Goal: Task Accomplishment & Management: Use online tool/utility

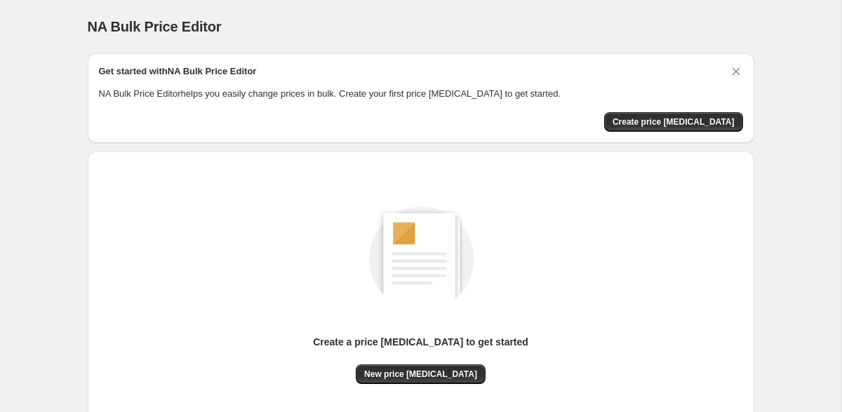
click at [677, 135] on div "Get started with NA Bulk Price Editor NA Bulk Price Editor helps you easily cha…" at bounding box center [421, 98] width 666 height 90
click at [677, 122] on span "Create price [MEDICAL_DATA]" at bounding box center [673, 121] width 122 height 11
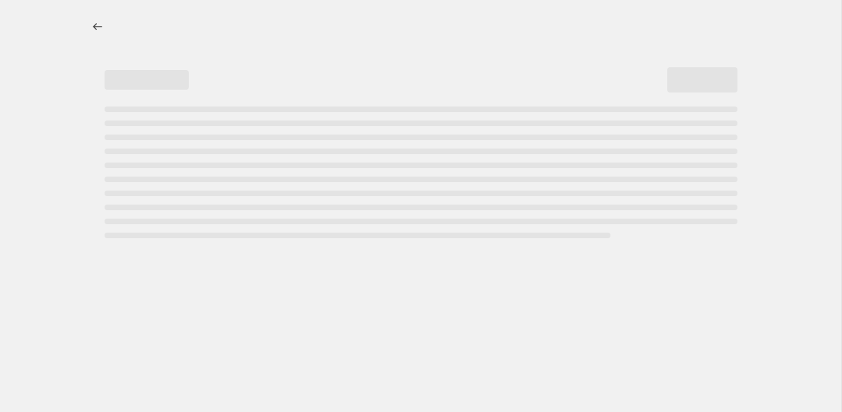
select select "percentage"
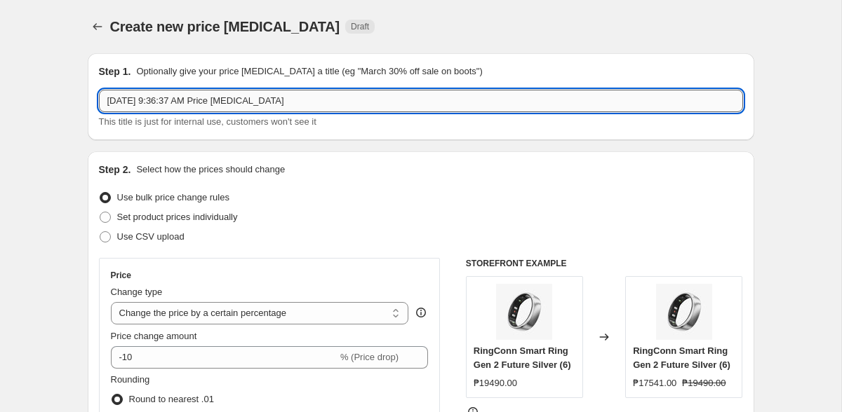
click at [342, 106] on input "[DATE] 9:36:37 AM Price [MEDICAL_DATA]" at bounding box center [421, 101] width 644 height 22
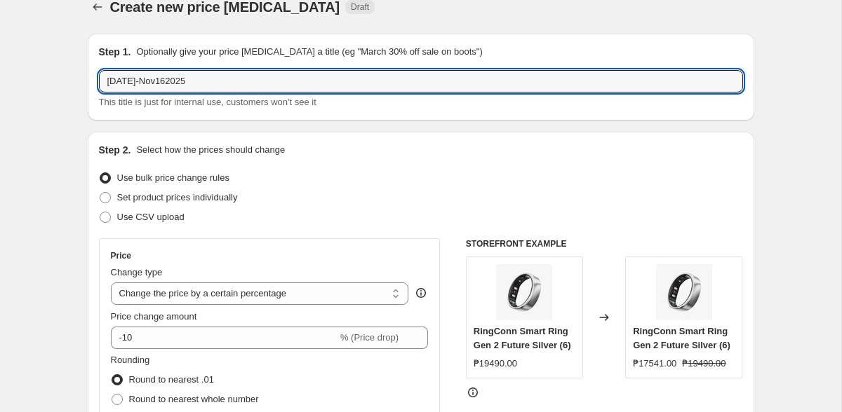
type input "[DATE]-Nov162025"
click at [125, 199] on span "Set product prices individually" at bounding box center [177, 197] width 121 height 11
click at [100, 193] on input "Set product prices individually" at bounding box center [100, 192] width 1 height 1
radio input "true"
click at [125, 199] on span "Set product prices individually" at bounding box center [177, 197] width 121 height 11
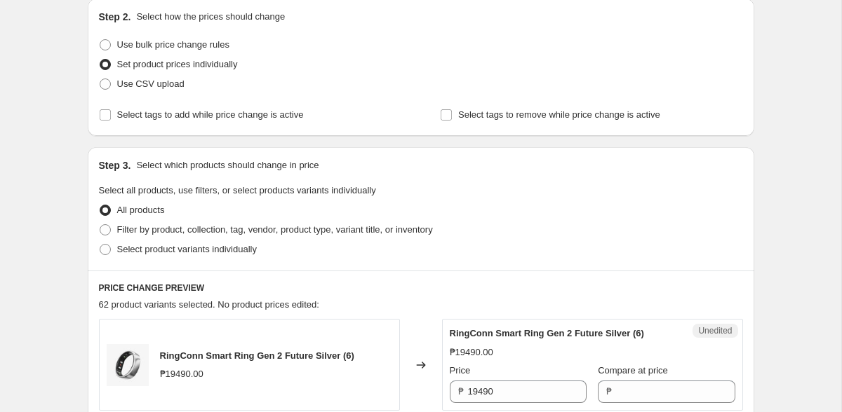
scroll to position [156, 0]
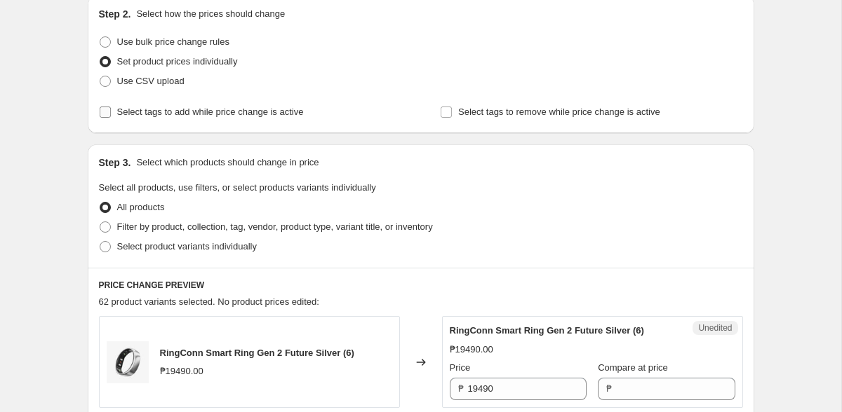
click at [128, 112] on span "Select tags to add while price change is active" at bounding box center [210, 112] width 187 height 11
click at [111, 112] on input "Select tags to add while price change is active" at bounding box center [105, 112] width 11 height 11
checkbox input "true"
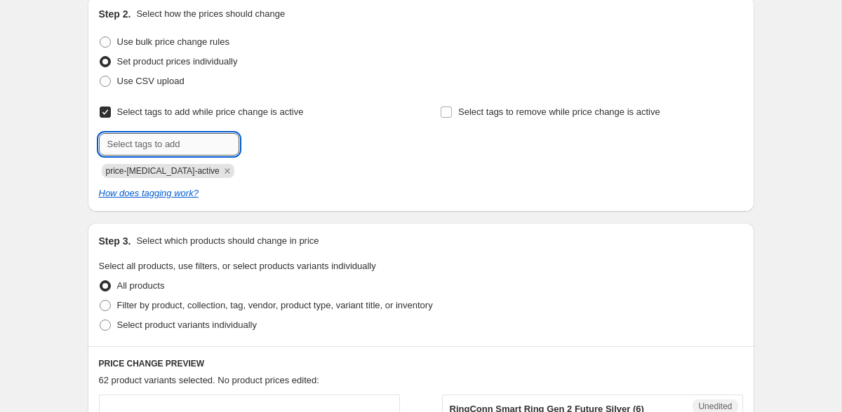
click at [135, 145] on input "text" at bounding box center [169, 144] width 140 height 22
click at [221, 175] on icon "Remove price-change-job-active" at bounding box center [227, 171] width 13 height 13
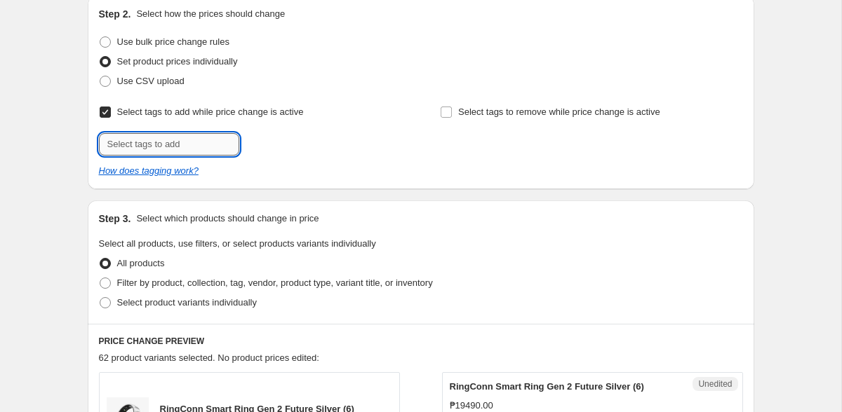
click at [178, 139] on input "text" at bounding box center [169, 144] width 140 height 22
type input "DEALS_RINGCONN"
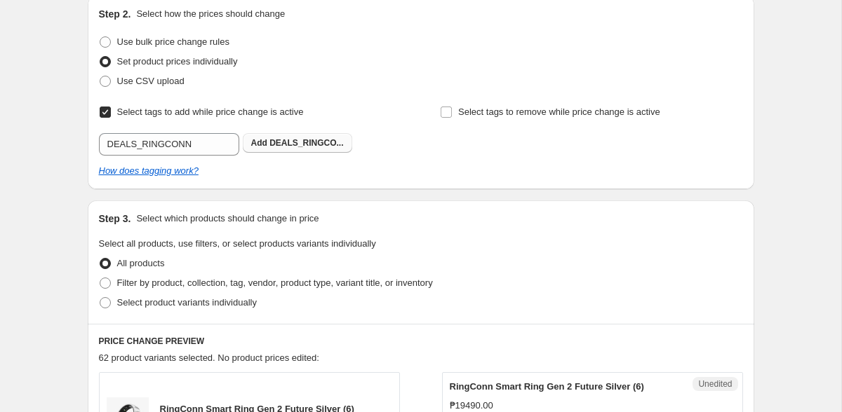
click at [304, 143] on span "DEALS_RINGCO..." at bounding box center [306, 143] width 74 height 10
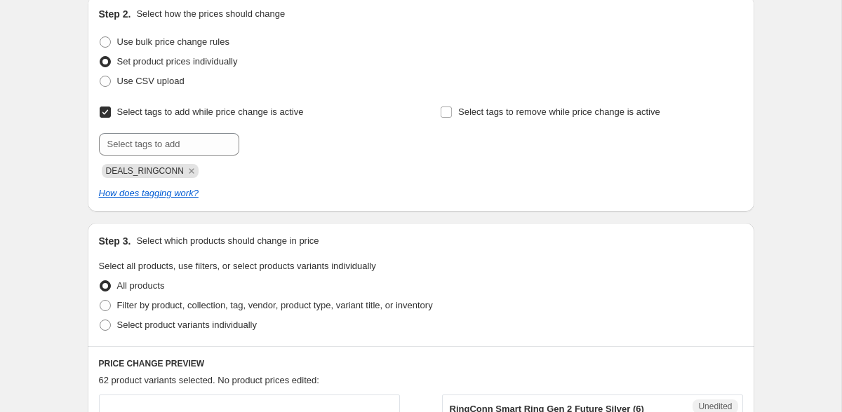
click at [293, 153] on div at bounding box center [250, 144] width 302 height 22
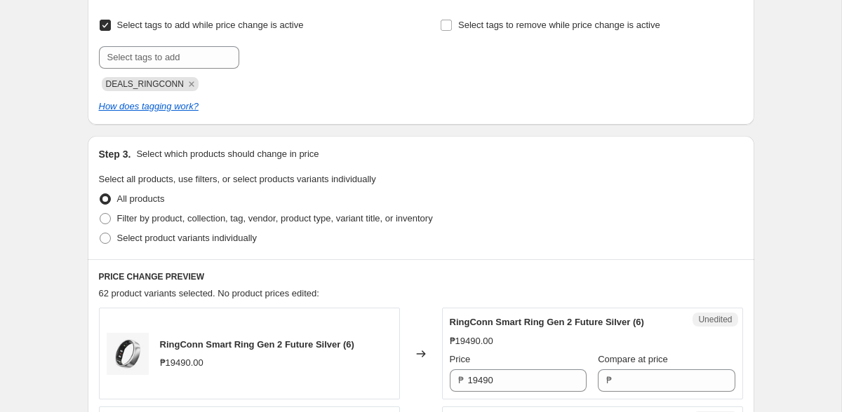
scroll to position [253, 0]
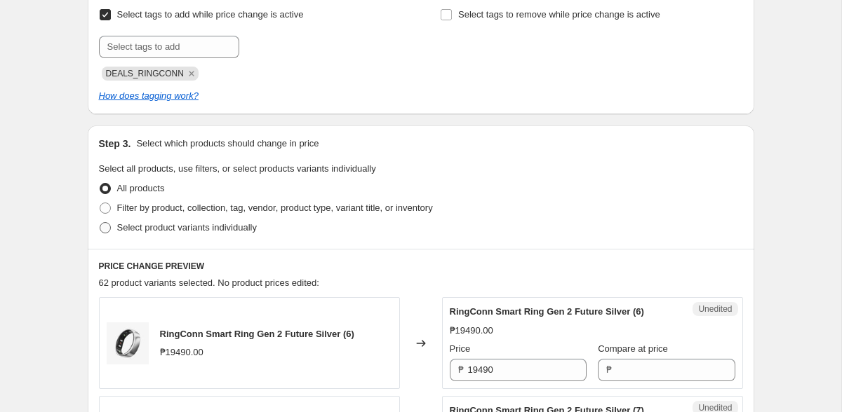
click at [207, 231] on span "Select product variants individually" at bounding box center [187, 227] width 140 height 11
click at [100, 223] on input "Select product variants individually" at bounding box center [100, 222] width 1 height 1
radio input "true"
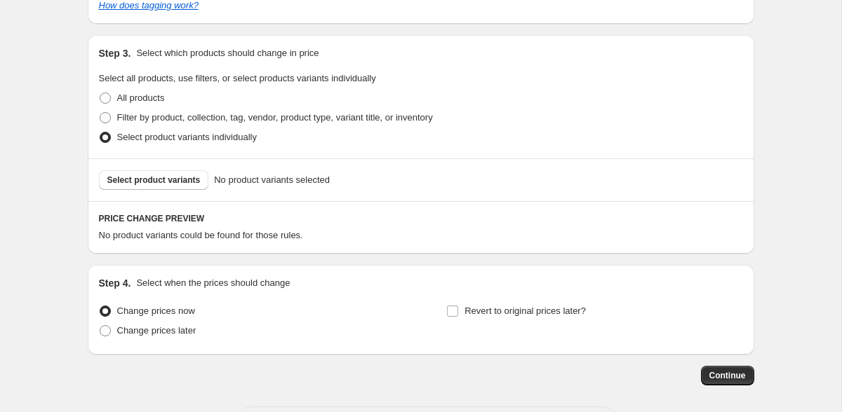
scroll to position [345, 0]
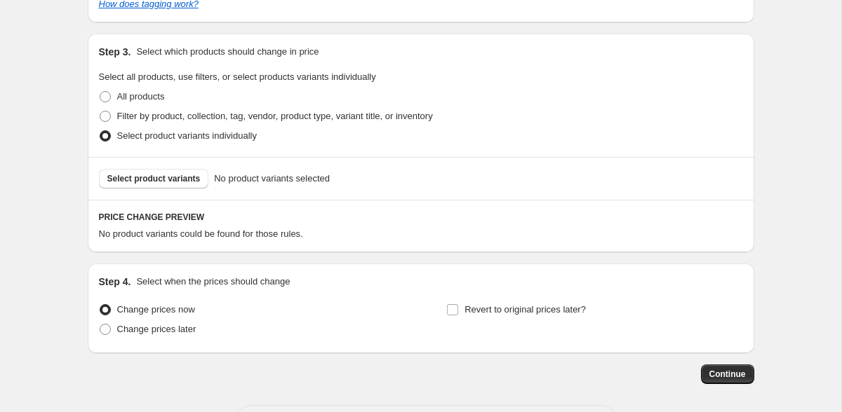
click at [189, 189] on div "Select product variants No product variants selected" at bounding box center [421, 178] width 666 height 43
click at [187, 180] on span "Select product variants" at bounding box center [153, 178] width 93 height 11
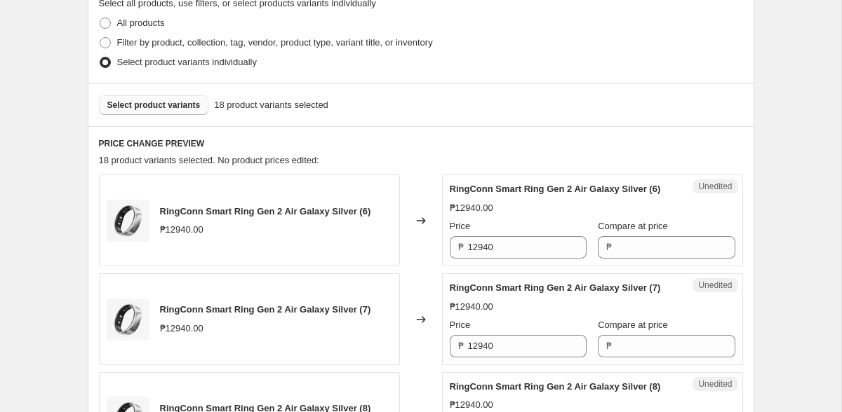
scroll to position [415, 0]
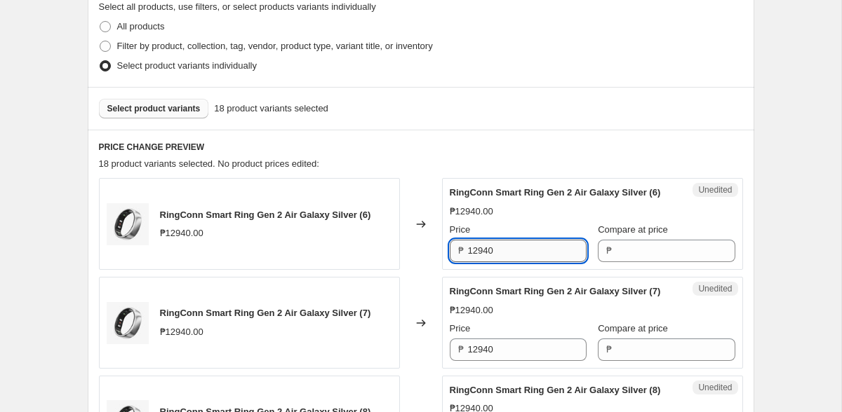
click at [514, 262] on input "12940" at bounding box center [527, 251] width 119 height 22
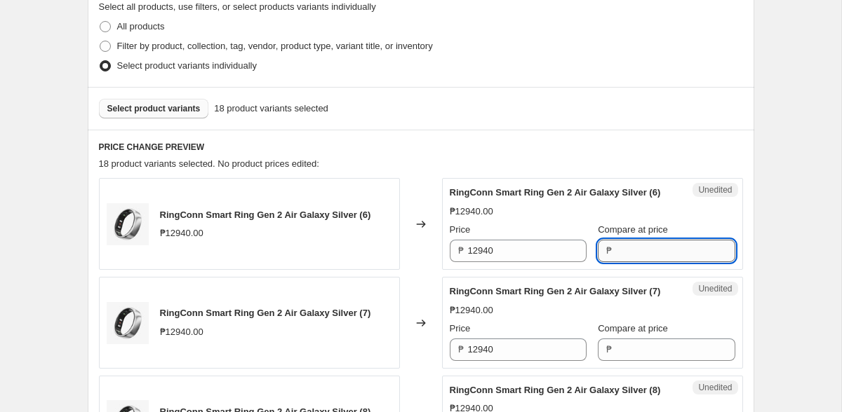
click at [660, 260] on input "Compare at price" at bounding box center [675, 251] width 119 height 22
paste input "12940"
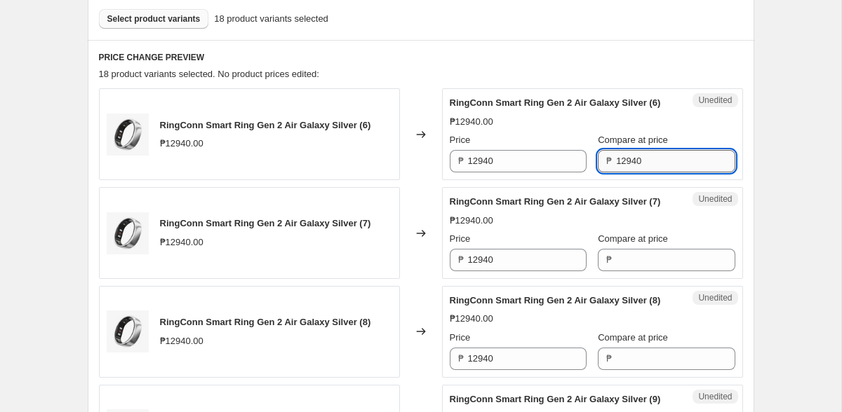
scroll to position [541, 0]
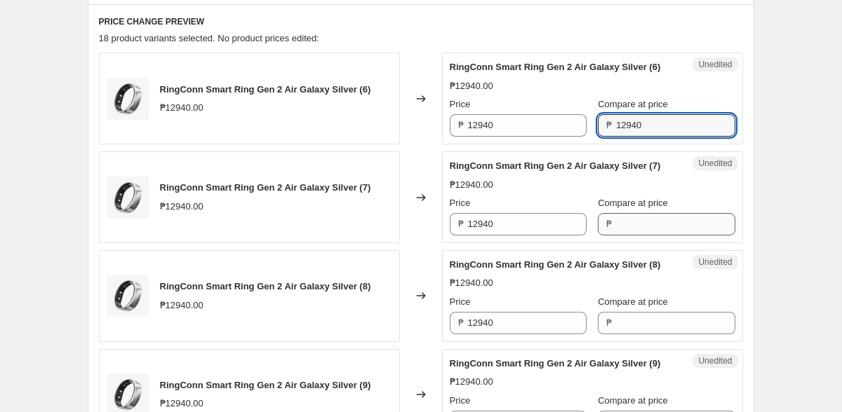
type input "12940"
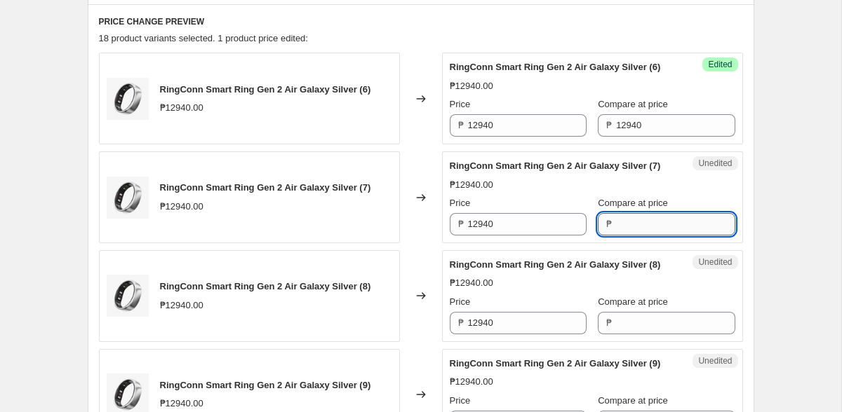
click at [640, 236] on input "Compare at price" at bounding box center [675, 224] width 119 height 22
paste input "12940"
type input "12940"
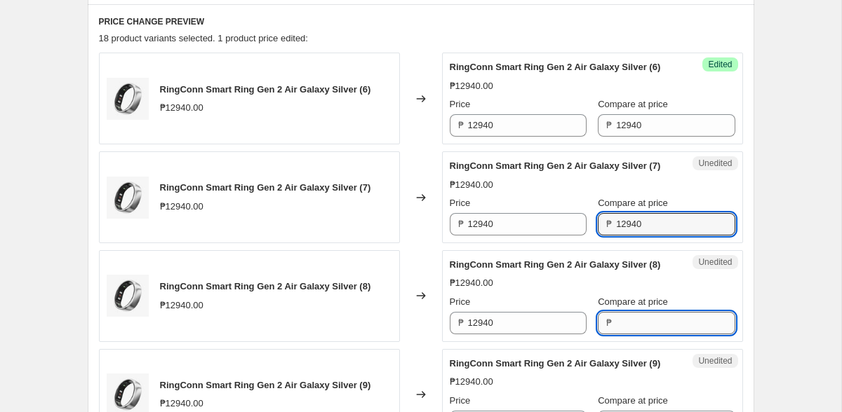
click at [637, 335] on input "Compare at price" at bounding box center [675, 323] width 119 height 22
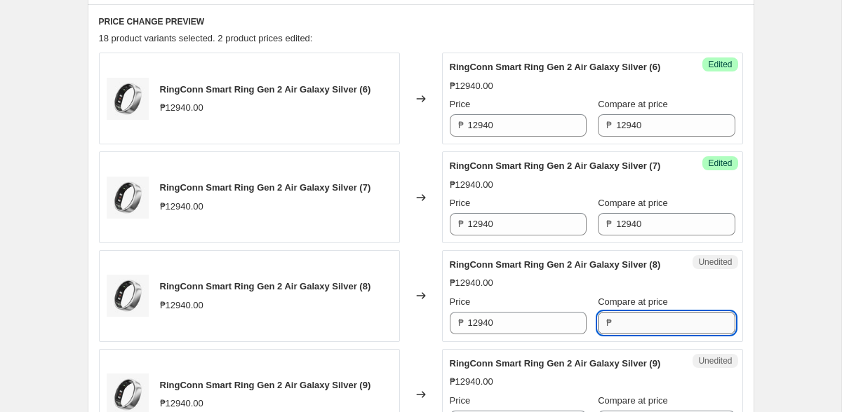
paste input "12940"
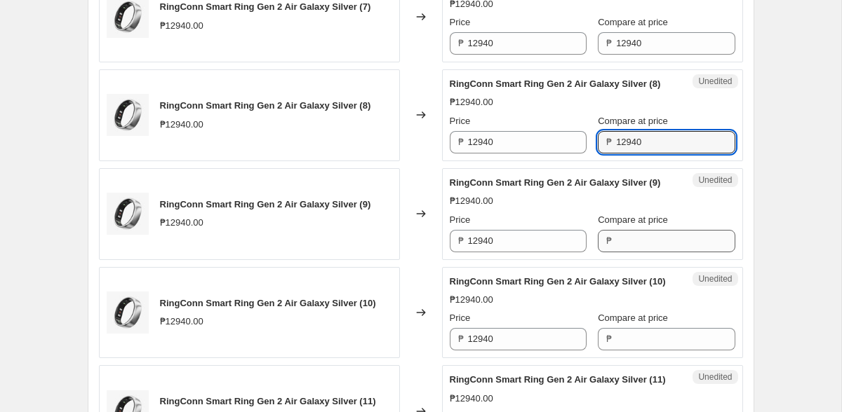
type input "12940"
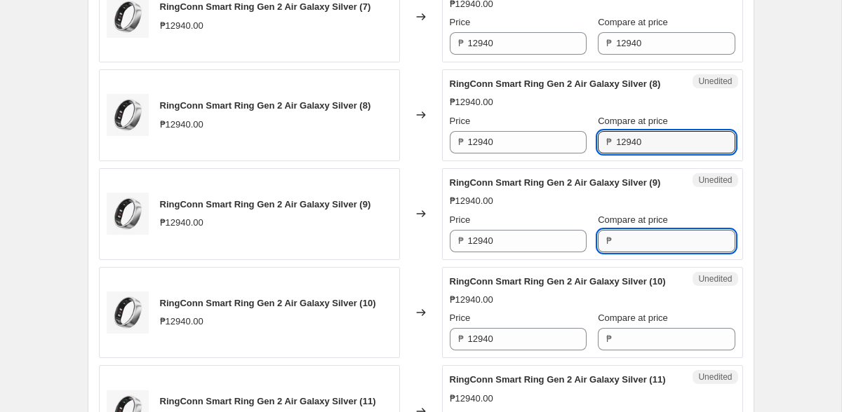
click at [632, 252] on input "Compare at price" at bounding box center [675, 241] width 119 height 22
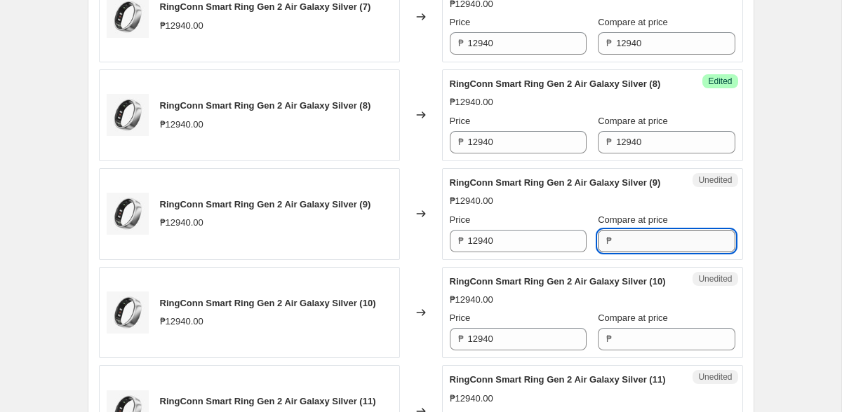
paste input "12940"
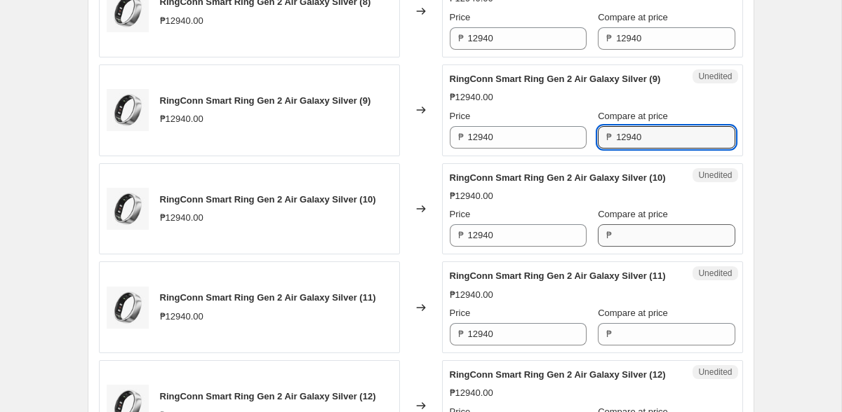
type input "12940"
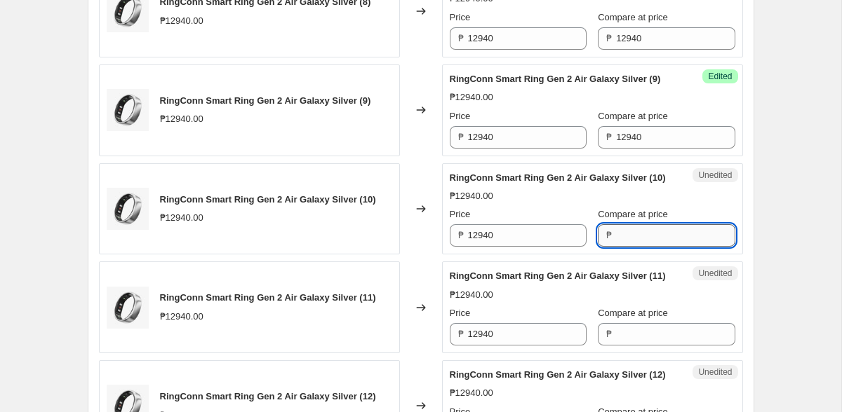
click at [631, 247] on input "Compare at price" at bounding box center [675, 235] width 119 height 22
paste input "12940"
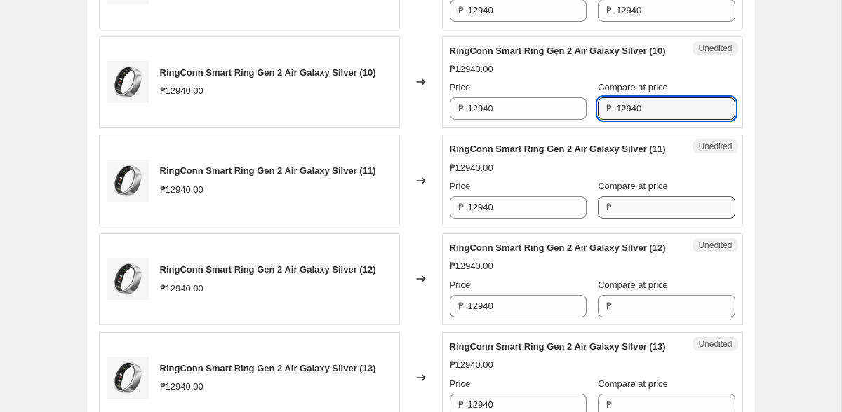
type input "12940"
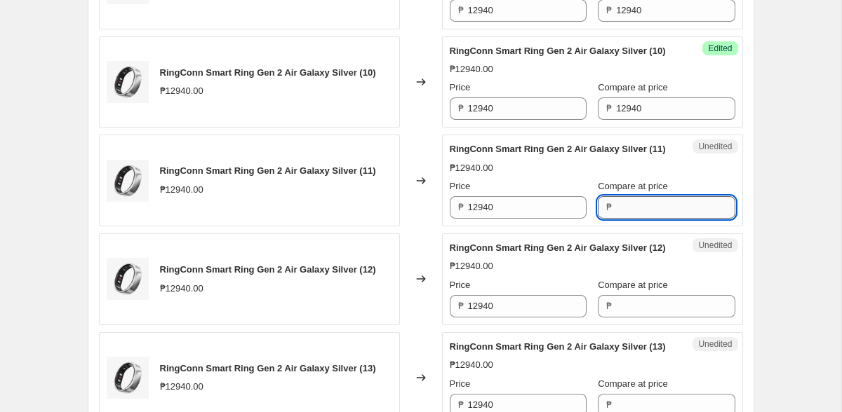
click at [631, 219] on input "Compare at price" at bounding box center [675, 207] width 119 height 22
paste input "12940"
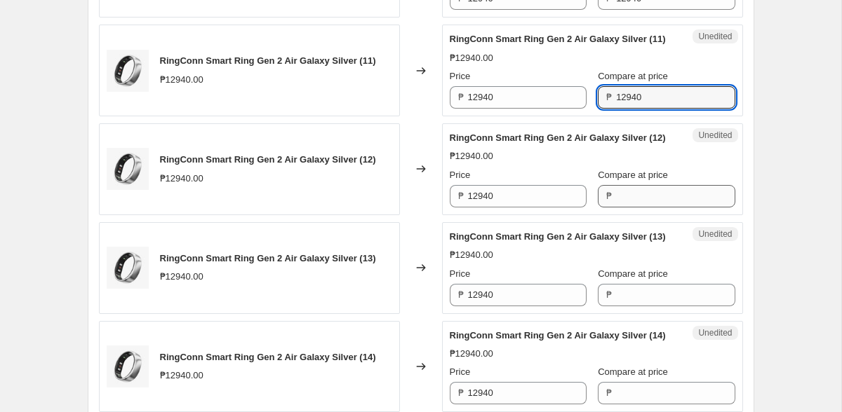
type input "12940"
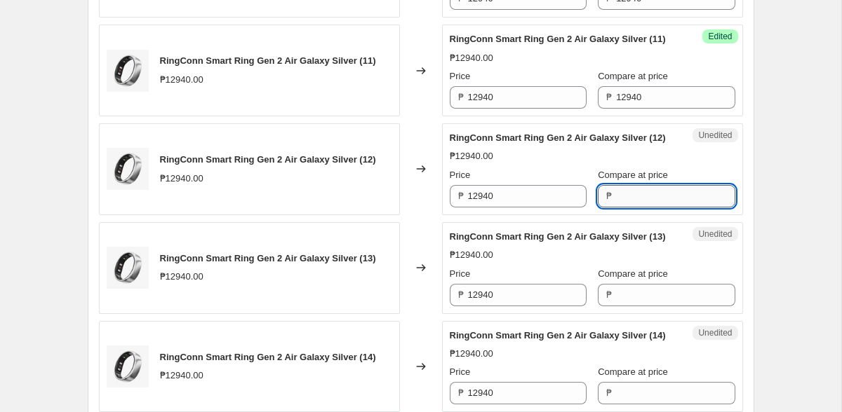
click at [630, 208] on input "Compare at price" at bounding box center [675, 196] width 119 height 22
paste input "12940"
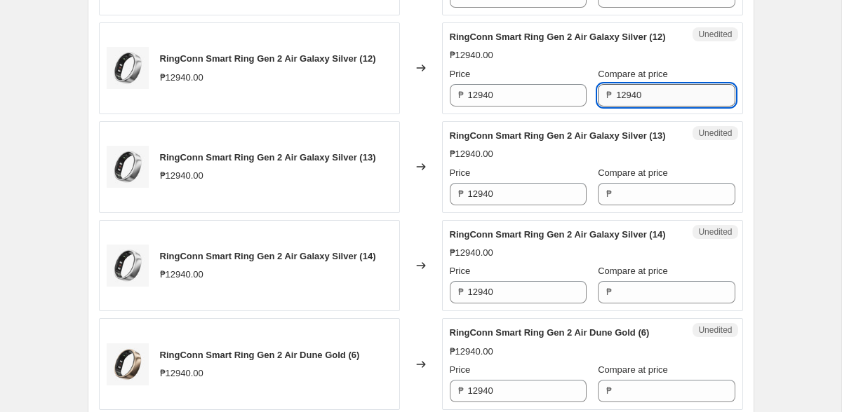
scroll to position [1224, 0]
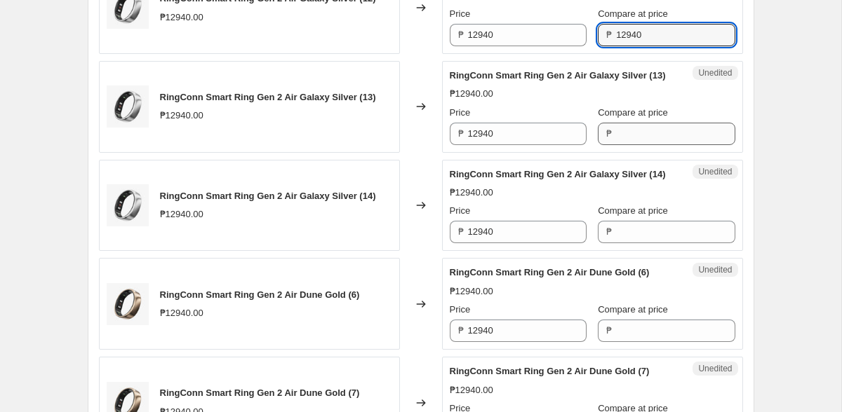
type input "12940"
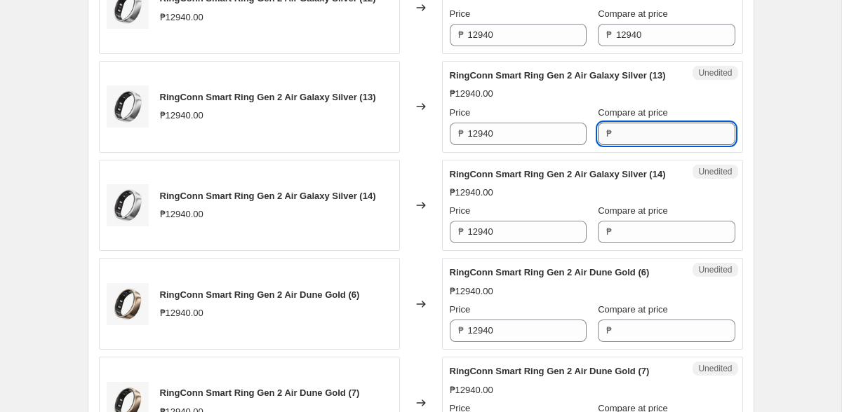
click at [623, 145] on input "Compare at price" at bounding box center [675, 134] width 119 height 22
paste input "12940"
type input "12940"
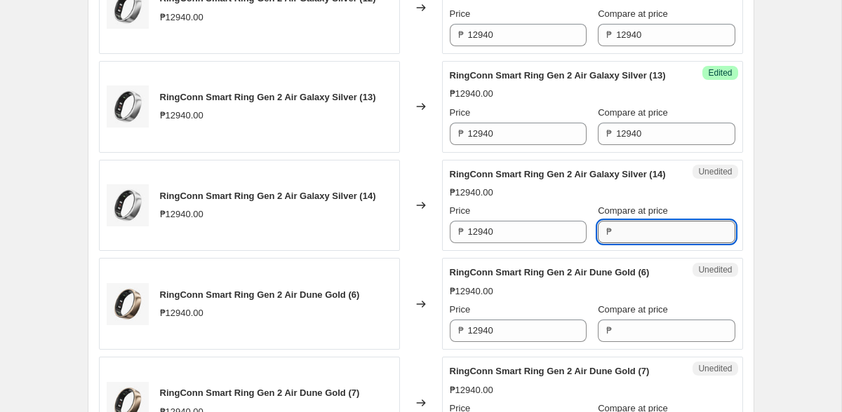
click at [635, 243] on input "Compare at price" at bounding box center [675, 232] width 119 height 22
paste input "12940"
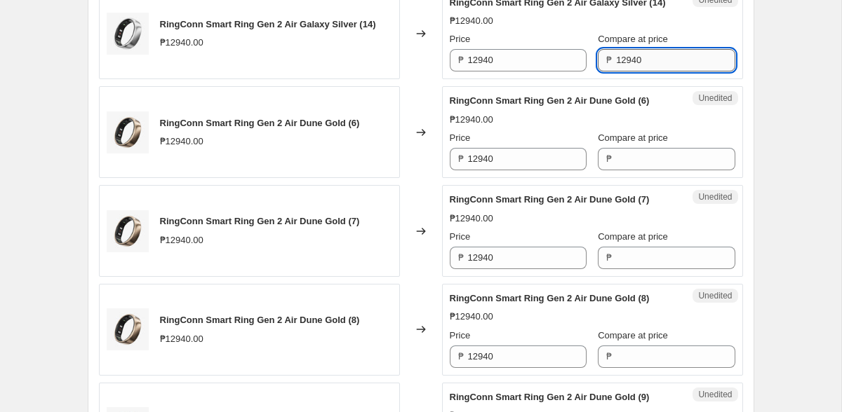
scroll to position [1429, 0]
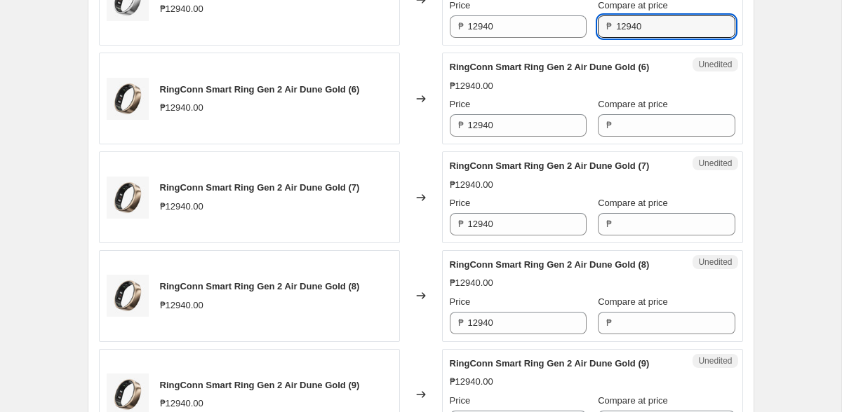
type input "12940"
click at [628, 112] on label "Compare at price" at bounding box center [633, 104] width 70 height 14
click at [628, 137] on input "Compare at price" at bounding box center [675, 125] width 119 height 22
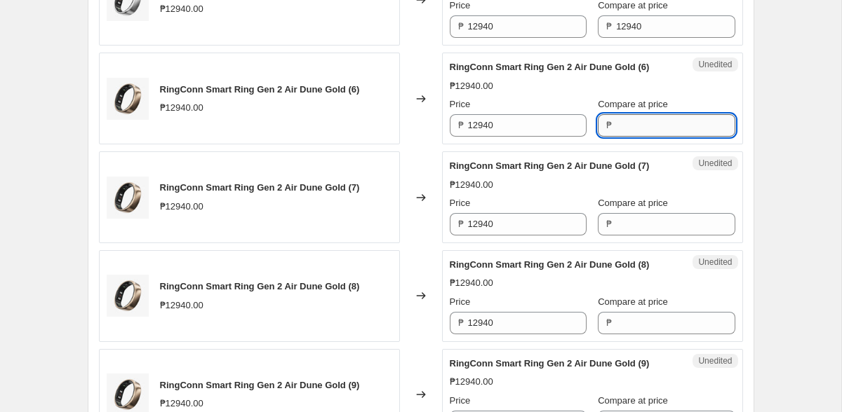
click at [628, 137] on input "Compare at price" at bounding box center [675, 125] width 119 height 22
paste input "12940"
type input "12940"
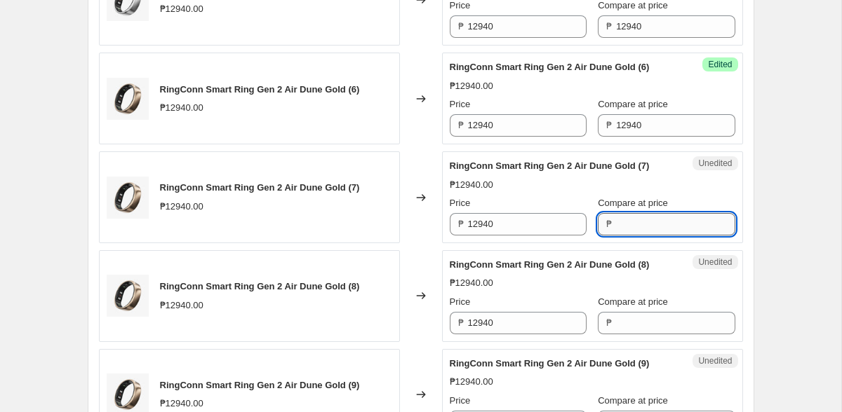
click at [627, 236] on input "Compare at price" at bounding box center [675, 224] width 119 height 22
paste input "12940"
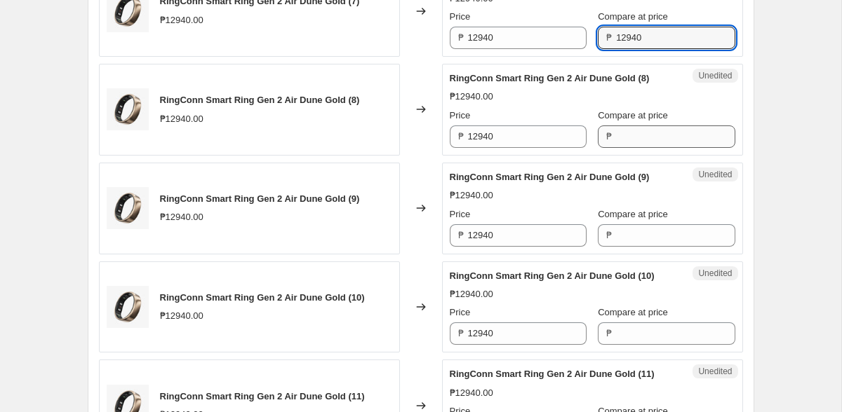
type input "12940"
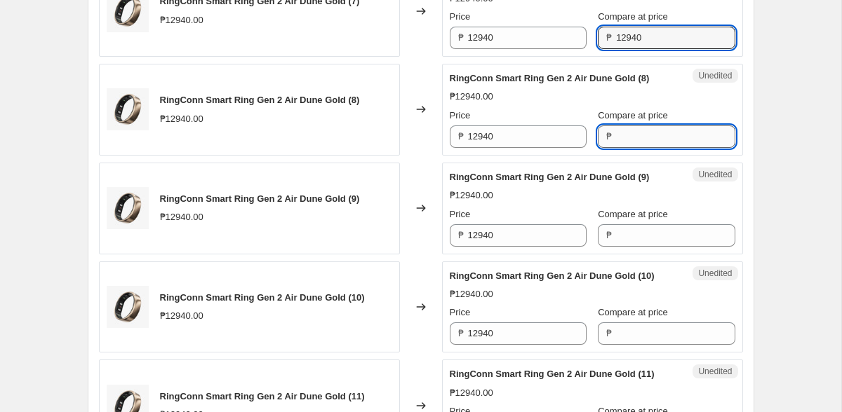
click at [626, 148] on input "Compare at price" at bounding box center [675, 137] width 119 height 22
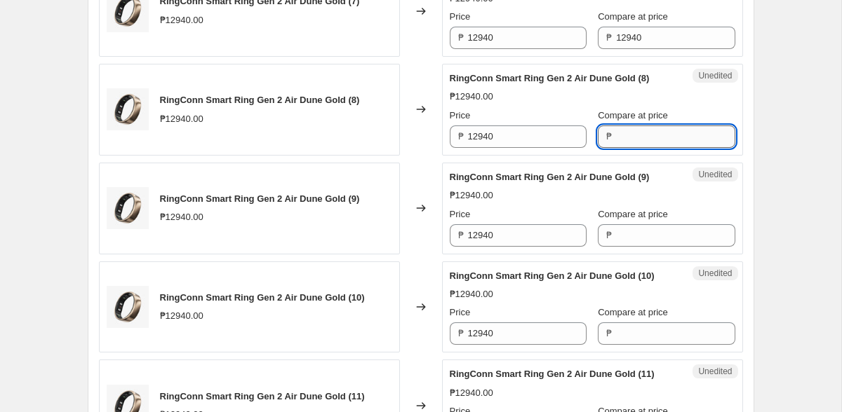
paste input "12940"
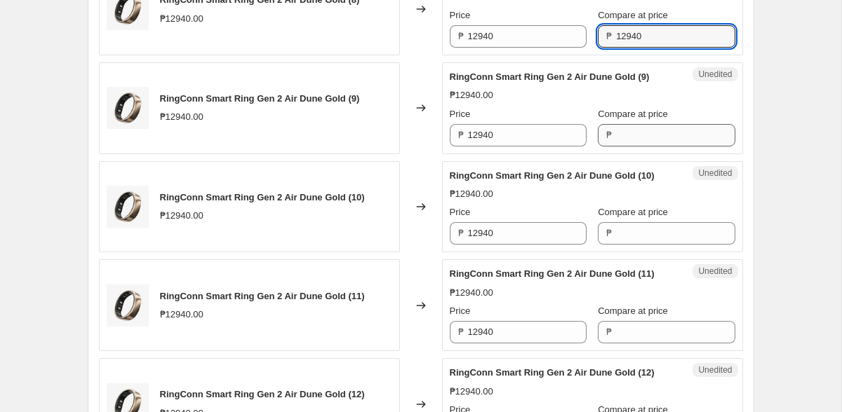
type input "12940"
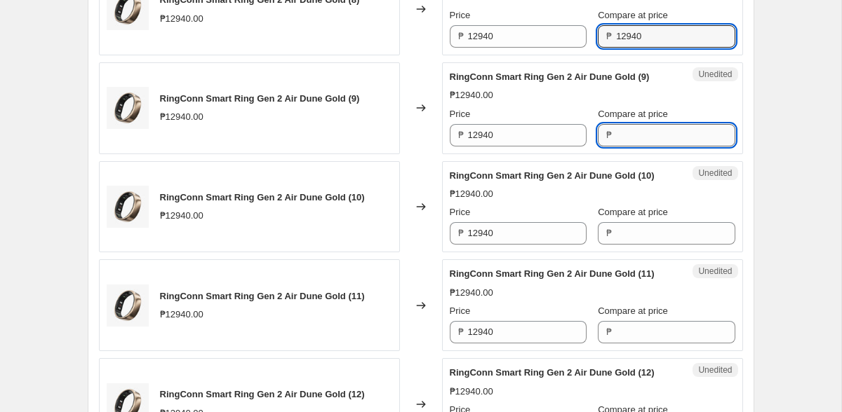
click at [617, 147] on input "Compare at price" at bounding box center [675, 135] width 119 height 22
paste input "12940"
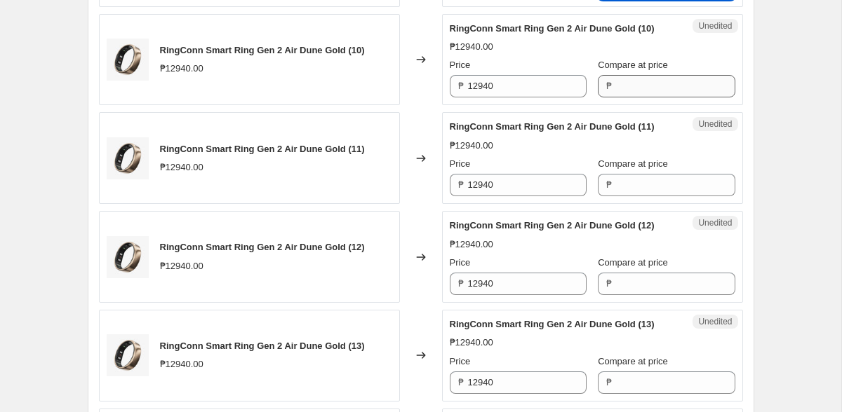
type input "12940"
click at [622, 97] on input "Compare at price" at bounding box center [675, 86] width 119 height 22
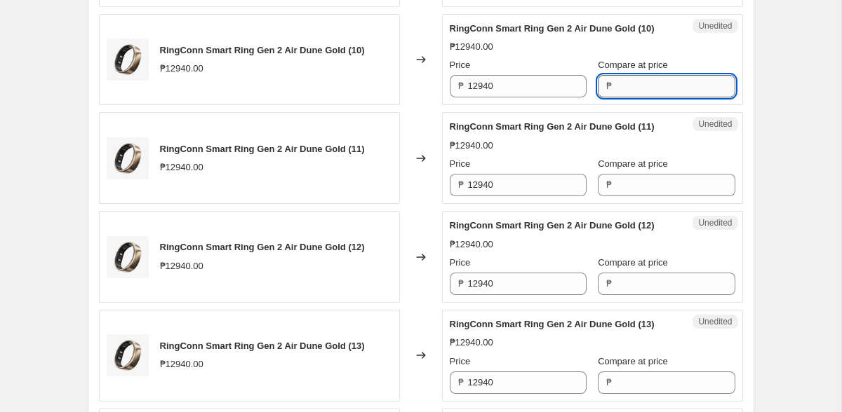
paste input "12940"
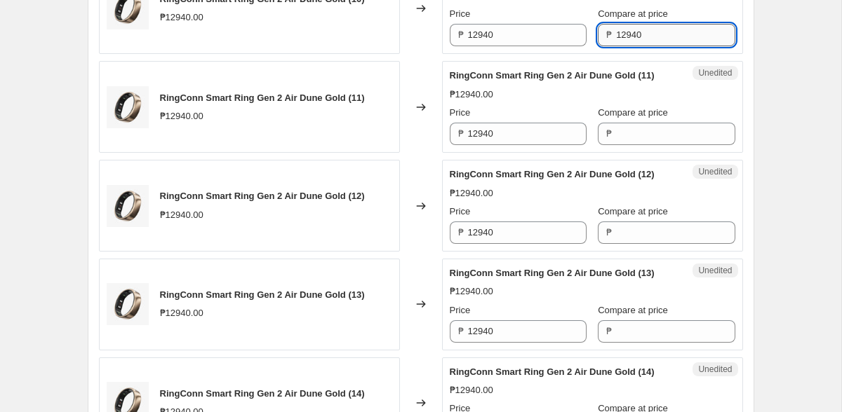
scroll to position [1950, 0]
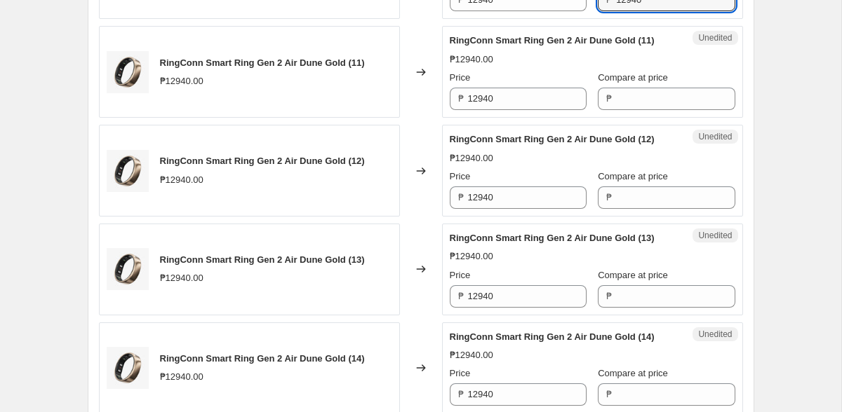
type input "12940"
click at [617, 118] on div "Unedited RingConn Smart Ring Gen 2 Air Dune Gold (11) ₱12940.00 Price ₱ 12940 C…" at bounding box center [592, 72] width 301 height 92
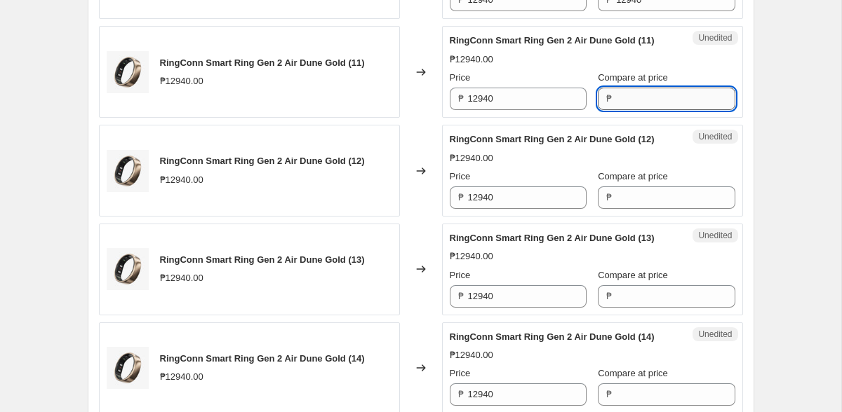
click at [617, 110] on input "Compare at price" at bounding box center [675, 99] width 119 height 22
paste input "12940"
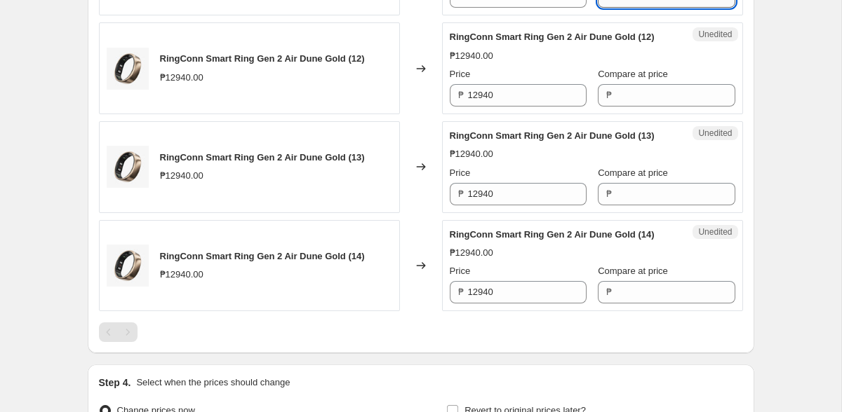
scroll to position [2143, 0]
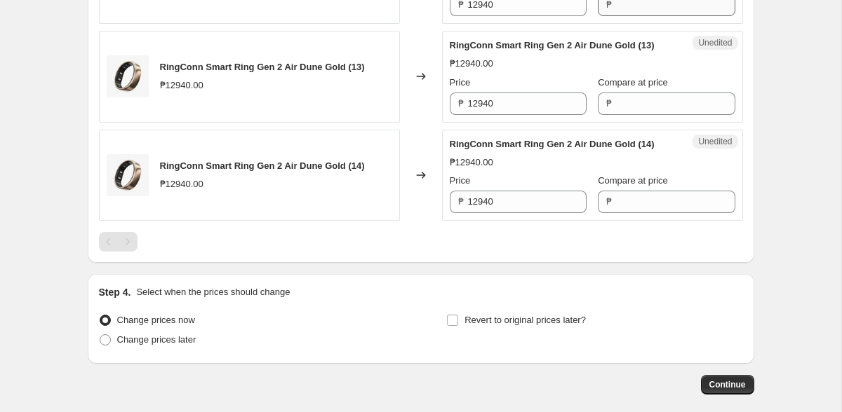
type input "12940"
click at [625, 16] on input "Compare at price" at bounding box center [675, 5] width 119 height 22
paste input "12940"
type input "12940"
click at [625, 115] on input "Compare at price" at bounding box center [675, 104] width 119 height 22
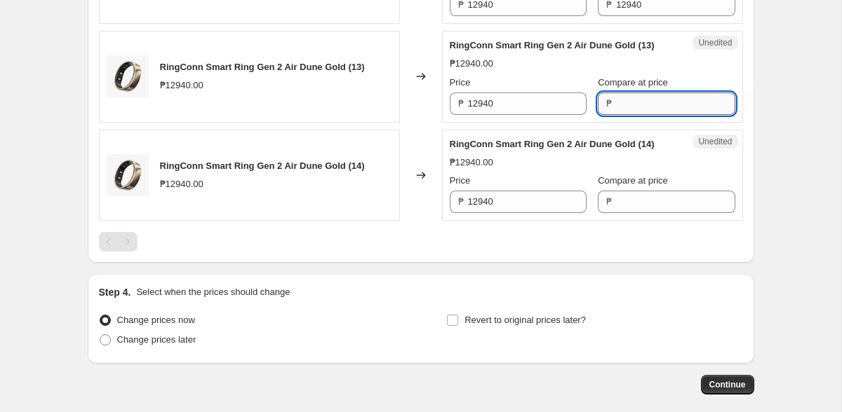
paste input "12940"
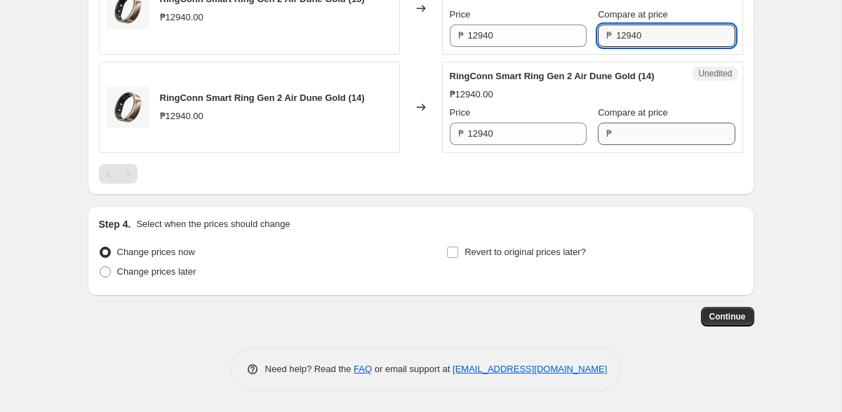
type input "12940"
click at [623, 145] on input "Compare at price" at bounding box center [675, 134] width 119 height 22
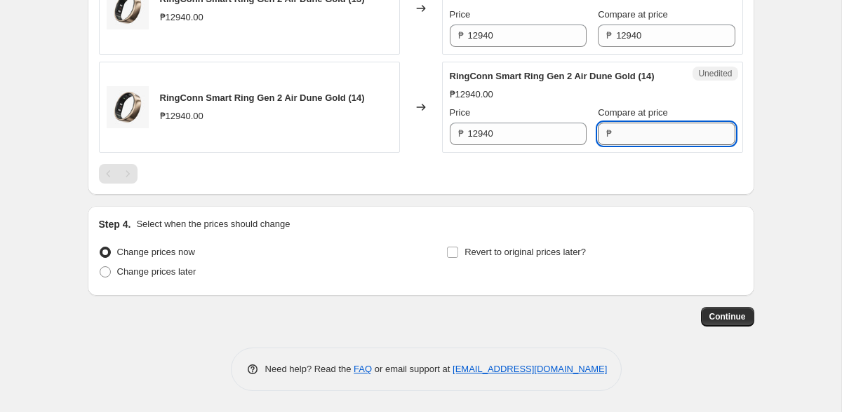
scroll to position [2338, 0]
paste input "12940"
type input "12940"
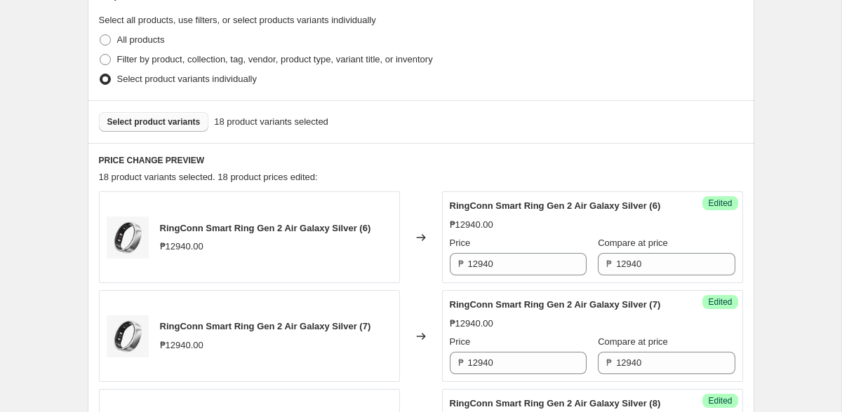
scroll to position [347, 0]
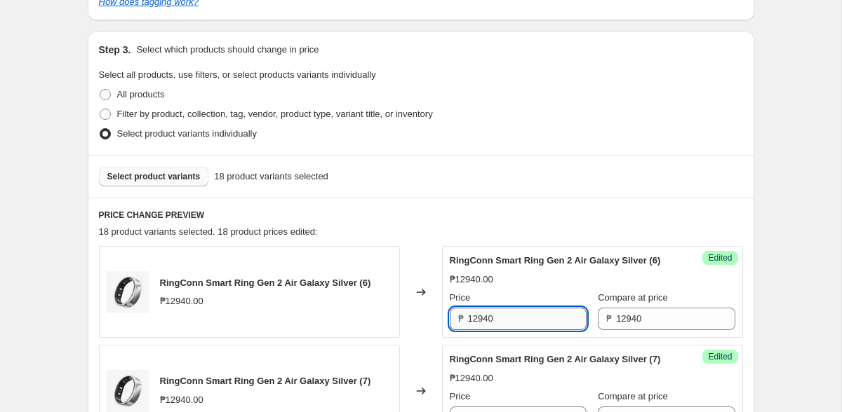
click at [504, 325] on input "12940" at bounding box center [527, 319] width 119 height 22
type input "11650"
click at [532, 287] on div "₱12940.00" at bounding box center [592, 280] width 285 height 14
click at [511, 330] on input "11650" at bounding box center [527, 319] width 119 height 22
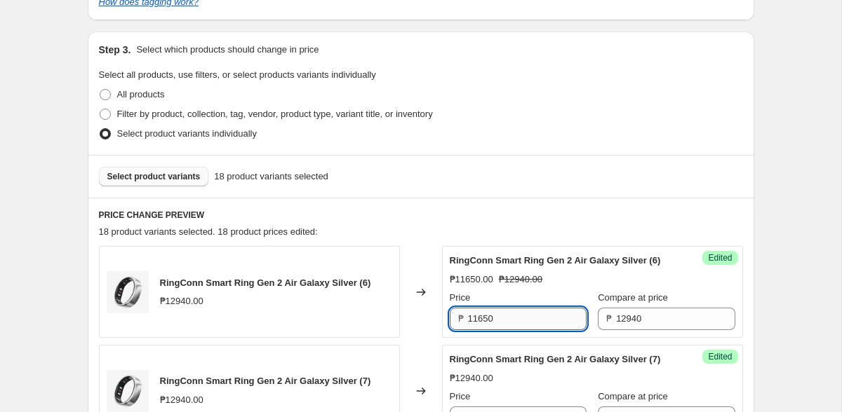
click at [511, 330] on input "11650" at bounding box center [527, 319] width 119 height 22
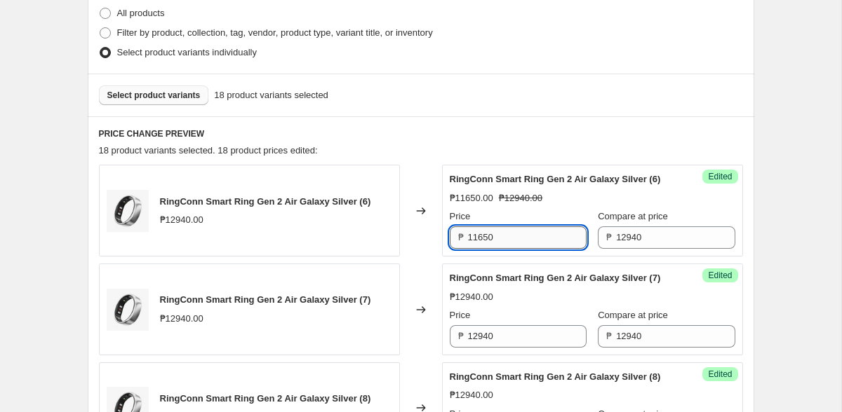
scroll to position [541, 0]
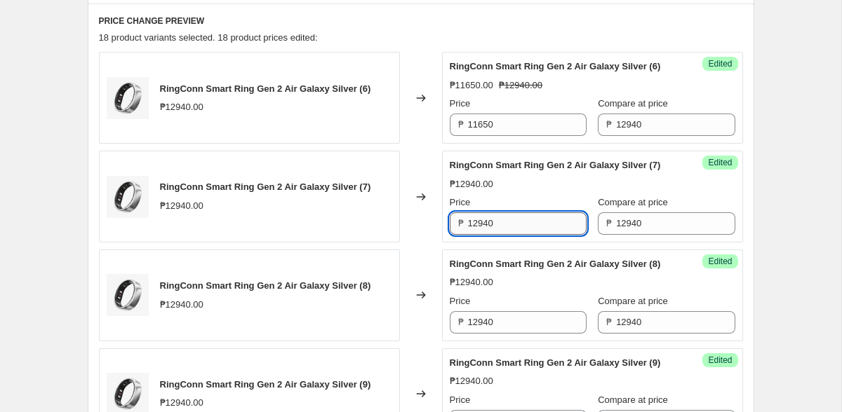
click at [504, 235] on input "12940" at bounding box center [527, 224] width 119 height 22
paste input "165"
type input "11650"
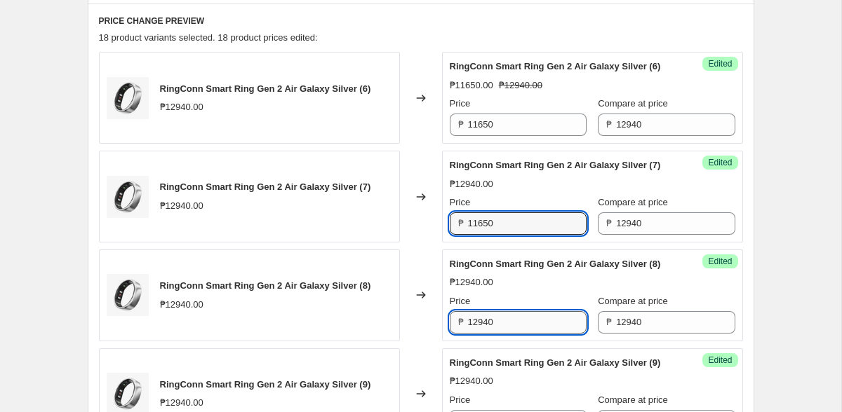
click at [501, 334] on input "12940" at bounding box center [527, 322] width 119 height 22
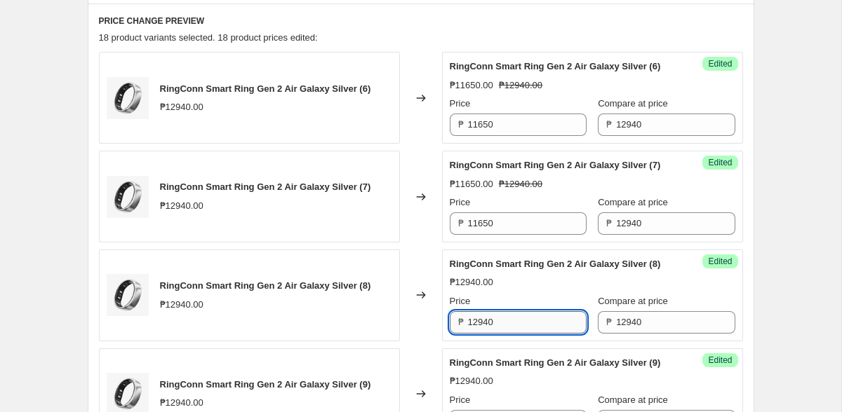
click at [501, 334] on input "12940" at bounding box center [527, 322] width 119 height 22
paste input "165"
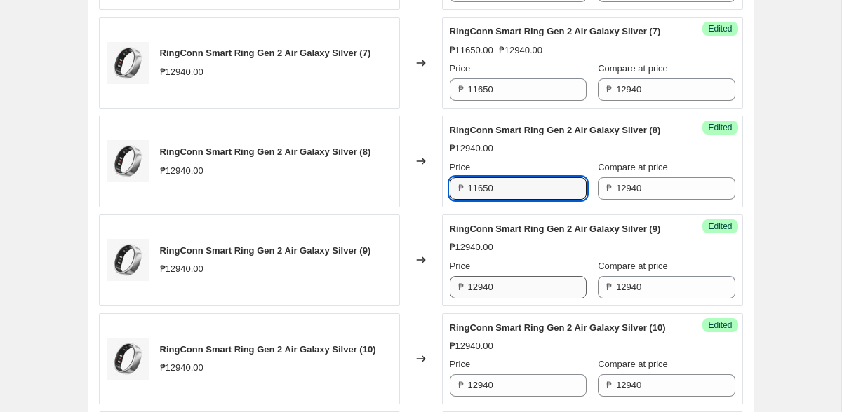
type input "11650"
click at [499, 299] on input "12940" at bounding box center [527, 287] width 119 height 22
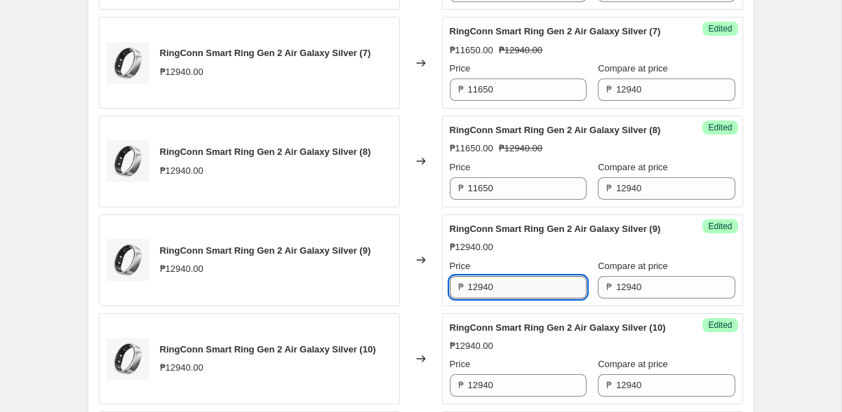
click at [499, 299] on input "12940" at bounding box center [527, 287] width 119 height 22
paste input "165"
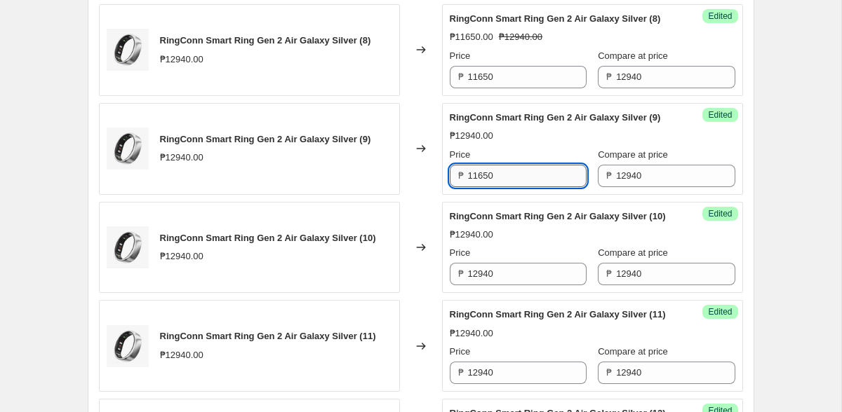
scroll to position [866, 0]
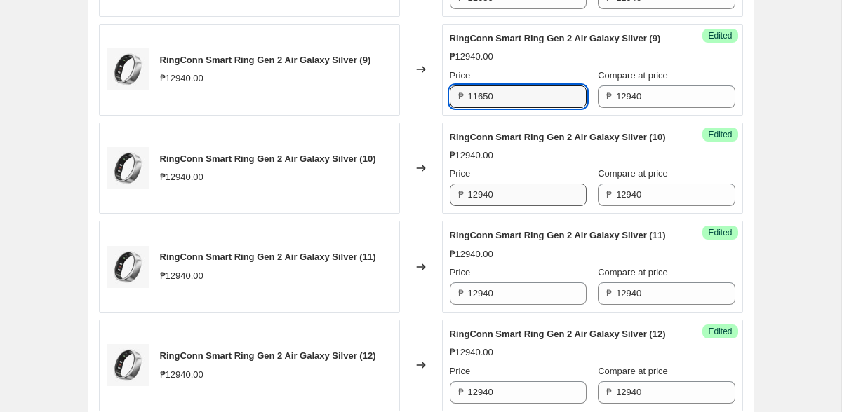
type input "11650"
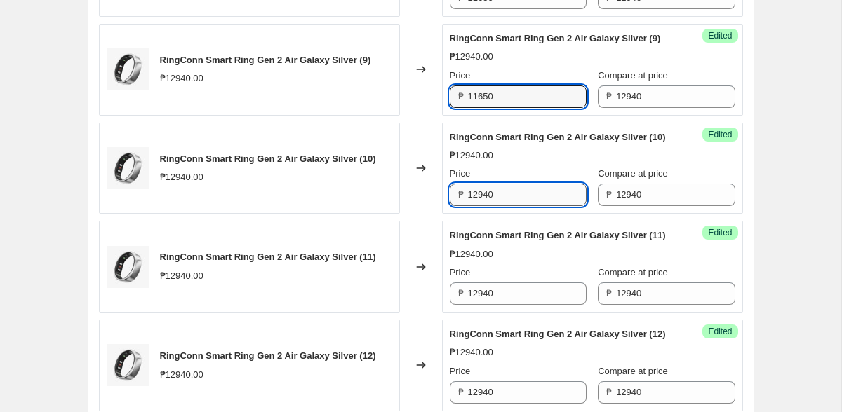
click at [500, 206] on input "12940" at bounding box center [527, 195] width 119 height 22
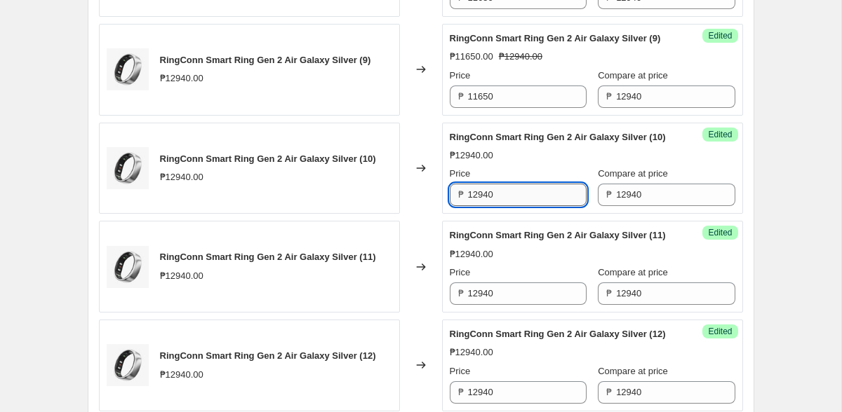
click at [500, 206] on input "12940" at bounding box center [527, 195] width 119 height 22
paste input "165"
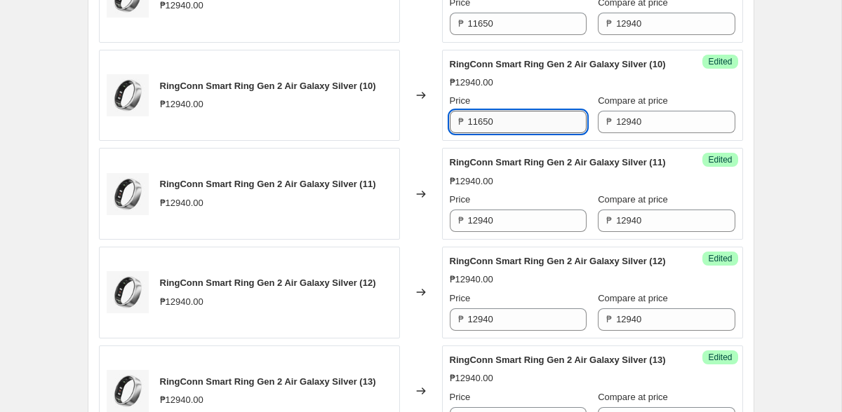
scroll to position [986, 0]
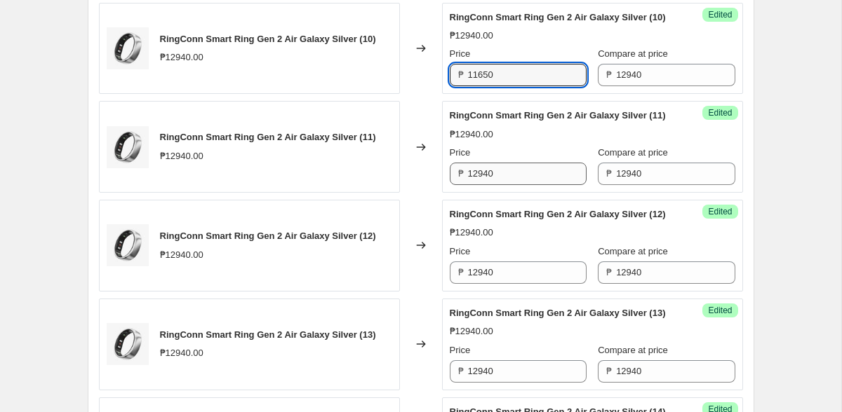
type input "11650"
click at [500, 185] on input "12940" at bounding box center [527, 174] width 119 height 22
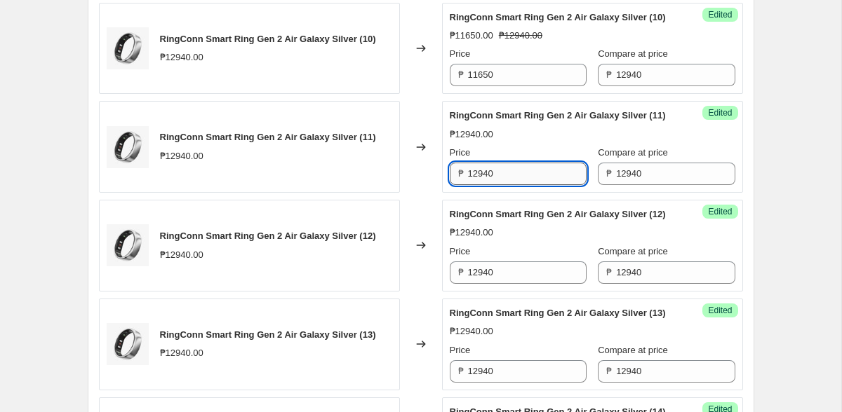
click at [500, 185] on input "12940" at bounding box center [527, 174] width 119 height 22
paste input "165"
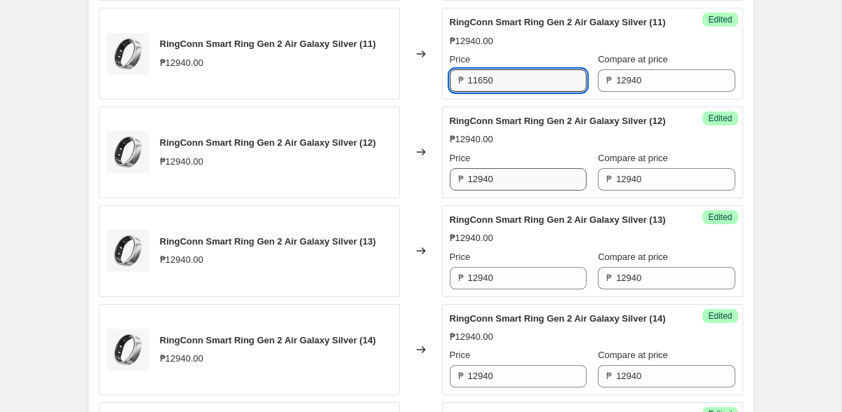
type input "11650"
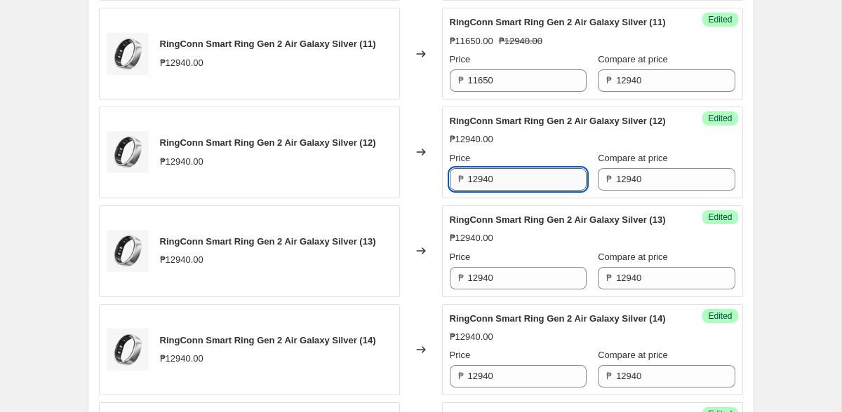
click at [497, 191] on input "12940" at bounding box center [527, 179] width 119 height 22
paste input "165"
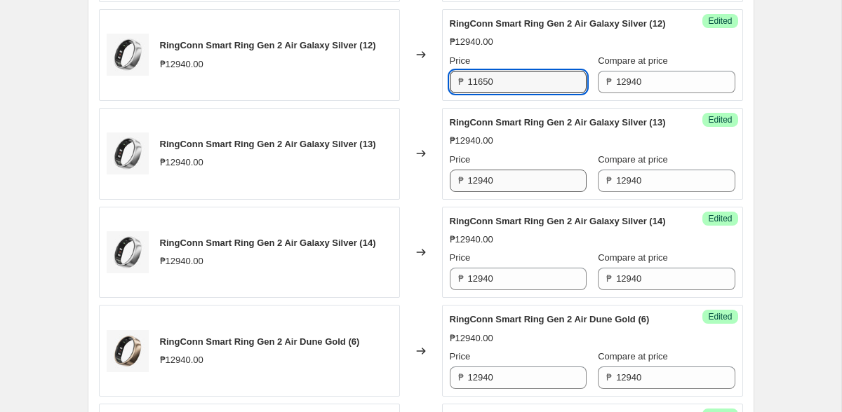
type input "11650"
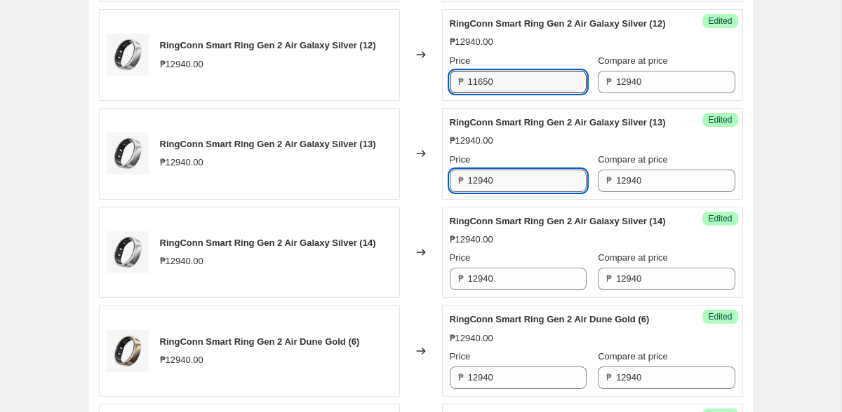
click at [495, 192] on input "12940" at bounding box center [527, 181] width 119 height 22
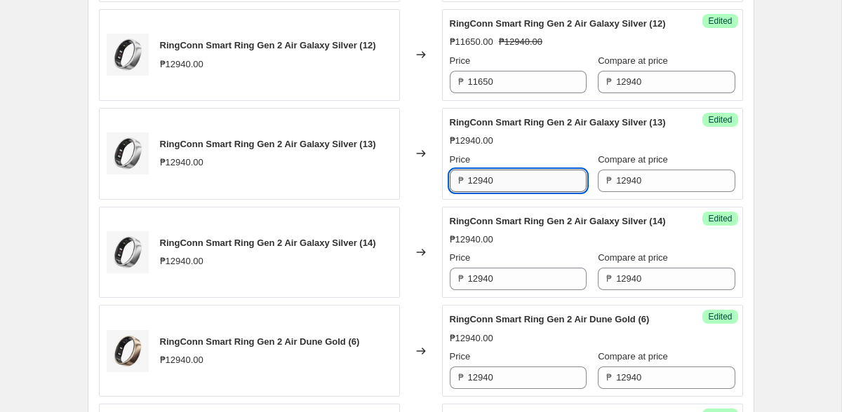
paste input "165"
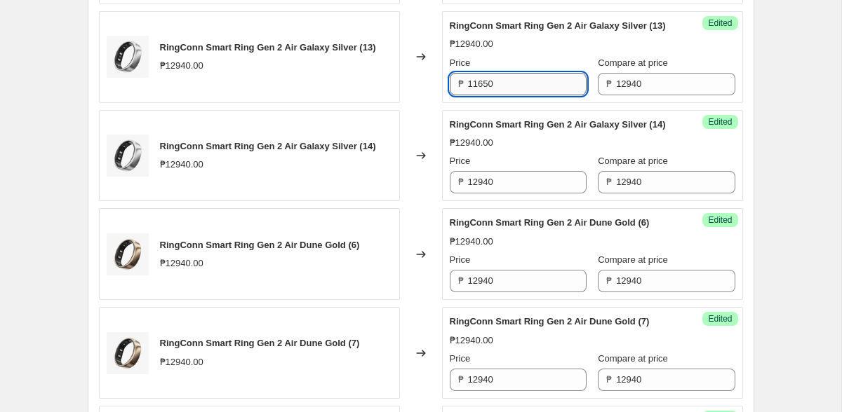
scroll to position [1279, 0]
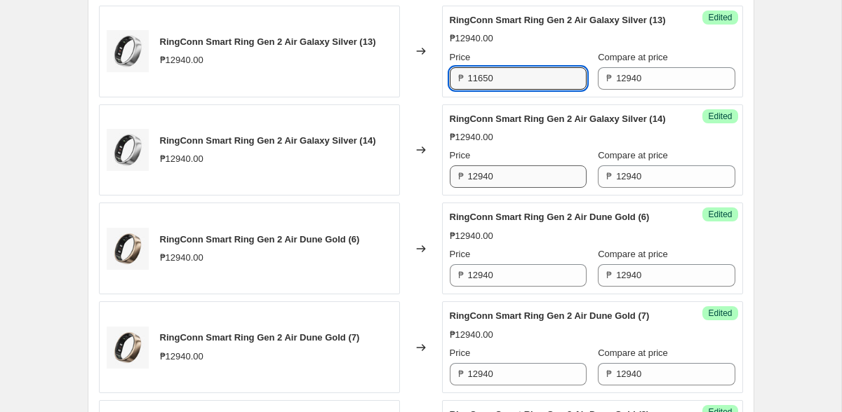
type input "11650"
click at [492, 188] on input "12940" at bounding box center [527, 177] width 119 height 22
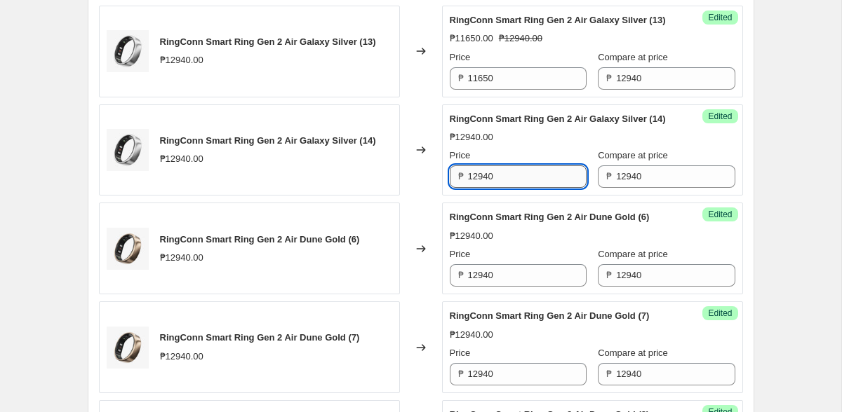
click at [492, 188] on input "12940" at bounding box center [527, 177] width 119 height 22
paste input "165"
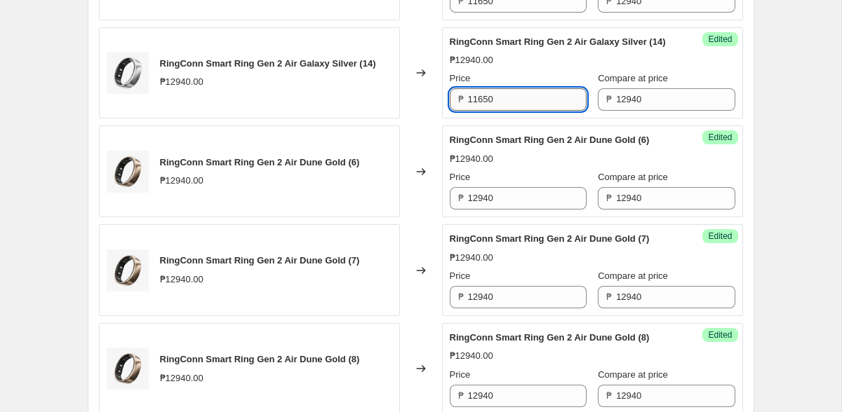
scroll to position [1422, 0]
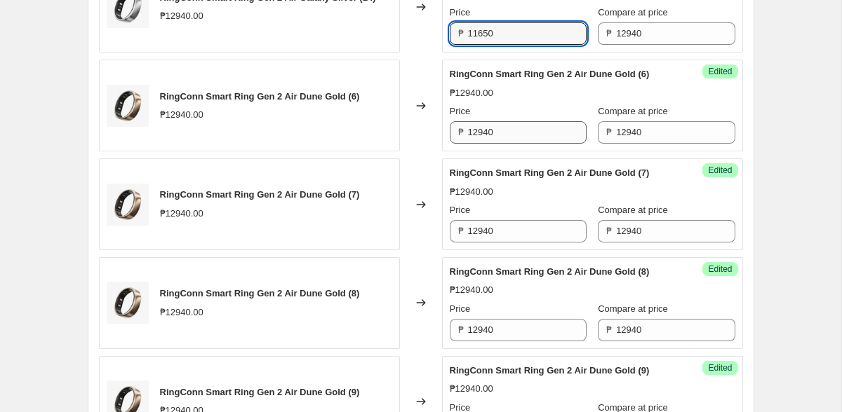
type input "11650"
click at [493, 144] on input "12940" at bounding box center [527, 132] width 119 height 22
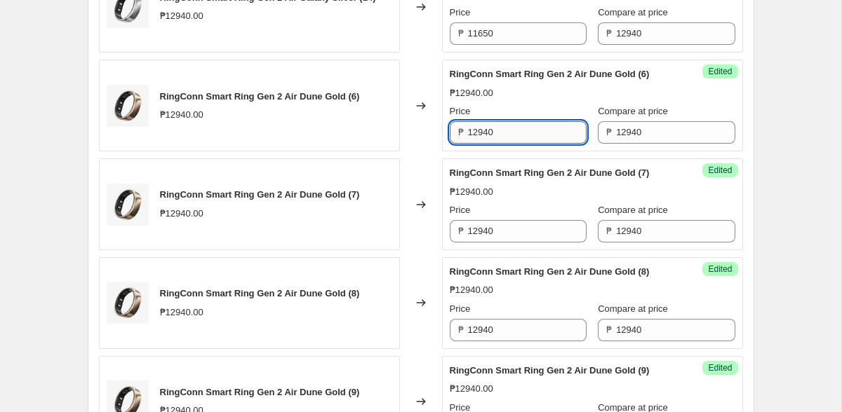
click at [493, 144] on input "12940" at bounding box center [527, 132] width 119 height 22
paste input "165"
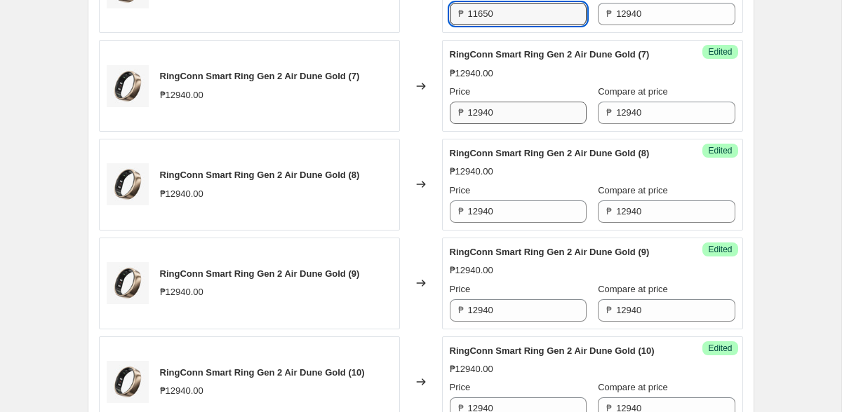
type input "11650"
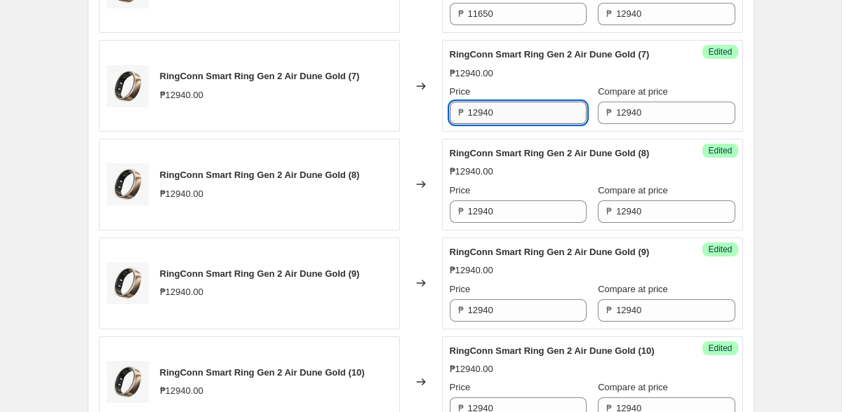
click at [490, 124] on input "12940" at bounding box center [527, 113] width 119 height 22
paste input "165"
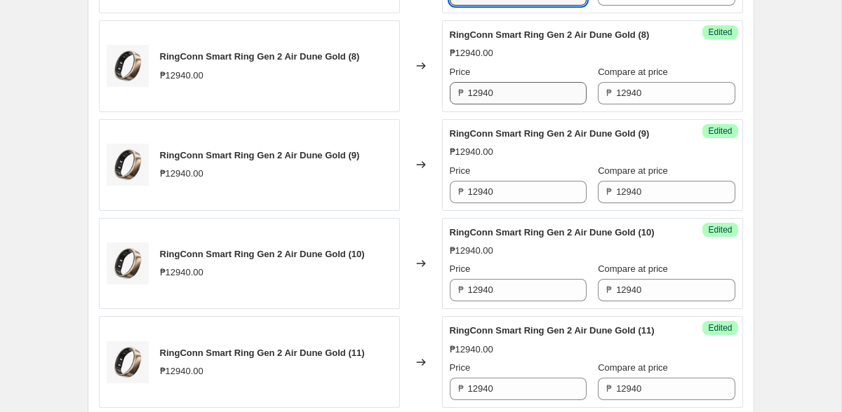
type input "11650"
click at [490, 105] on input "12940" at bounding box center [527, 93] width 119 height 22
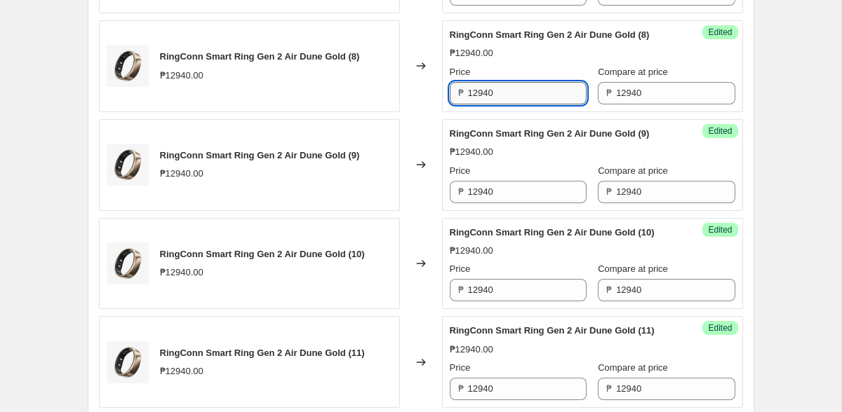
click at [490, 105] on input "12940" at bounding box center [527, 93] width 119 height 22
paste input "165"
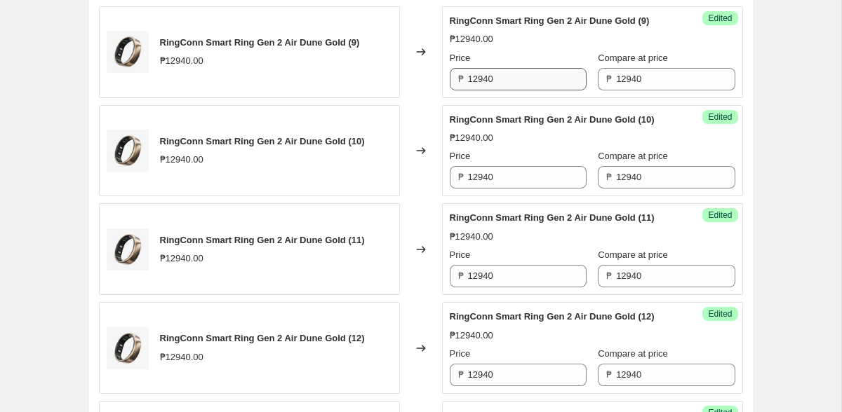
type input "11650"
click at [488, 90] on input "12940" at bounding box center [527, 79] width 119 height 22
paste input "165"
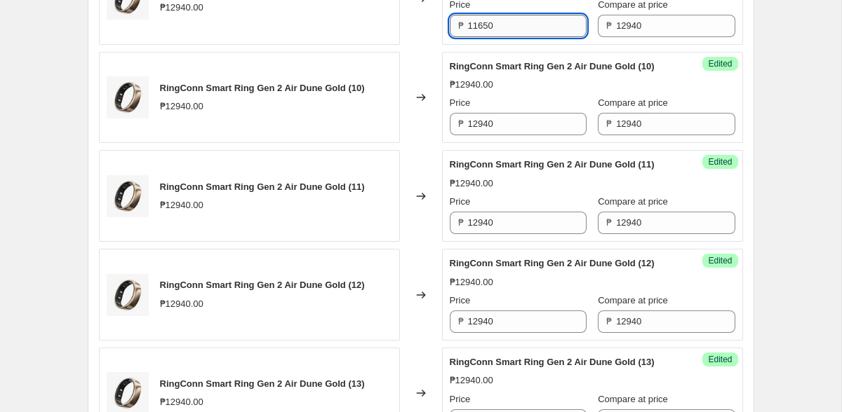
scroll to position [1859, 0]
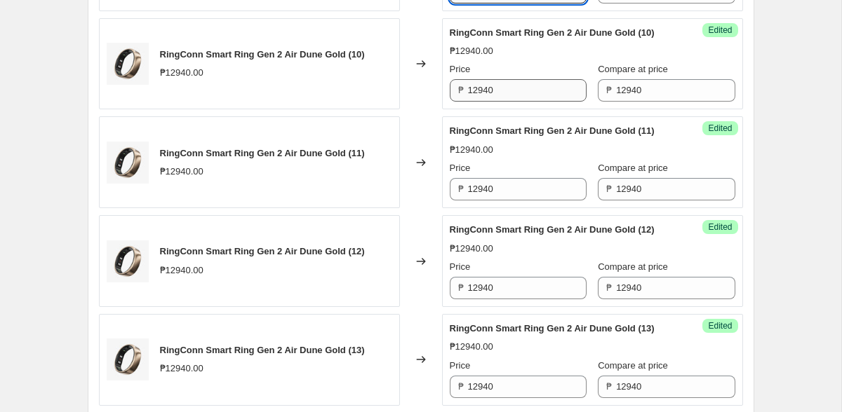
type input "11650"
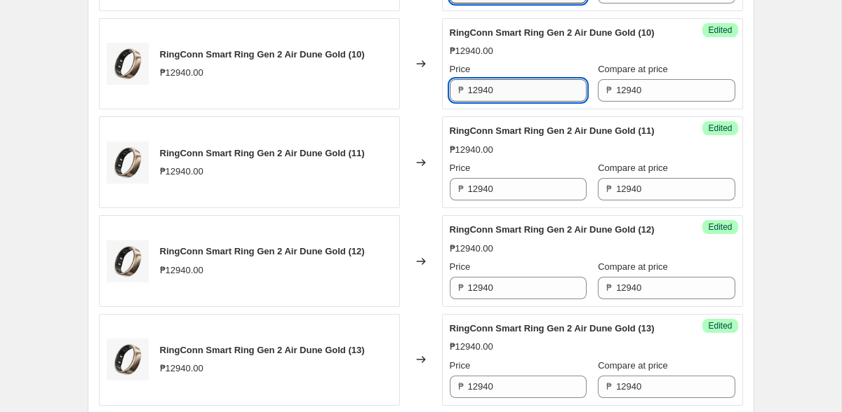
click at [487, 102] on input "12940" at bounding box center [527, 90] width 119 height 22
paste
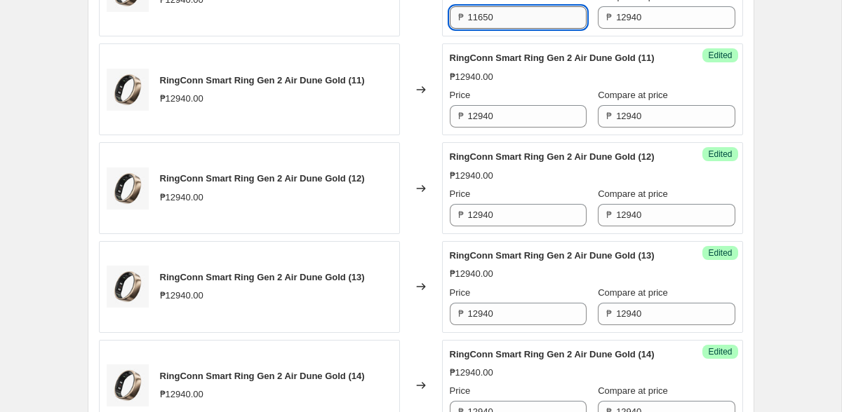
scroll to position [2023, 0]
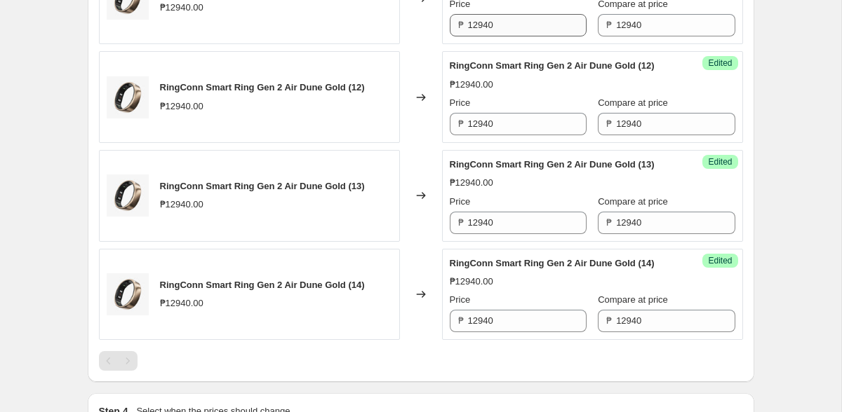
type input "11650"
click at [490, 36] on input "12940" at bounding box center [527, 25] width 119 height 22
type input "11650"
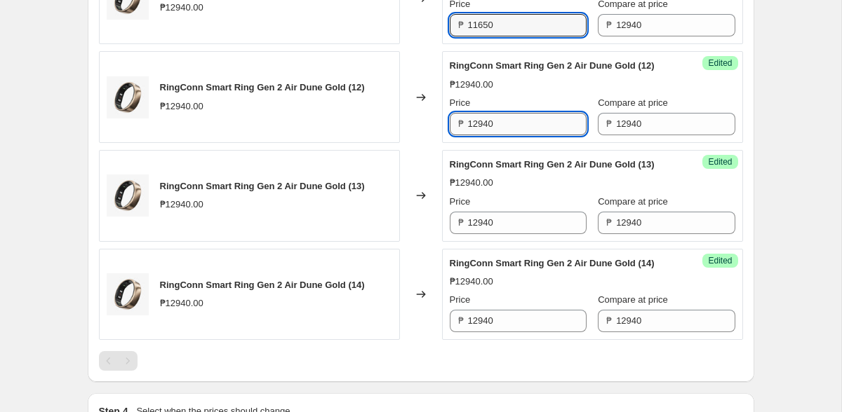
click at [490, 135] on input "12940" at bounding box center [527, 124] width 119 height 22
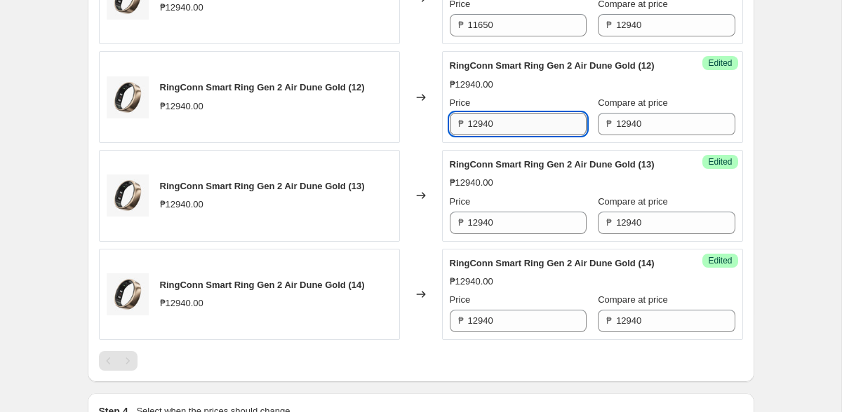
click at [490, 135] on input "12940" at bounding box center [527, 124] width 119 height 22
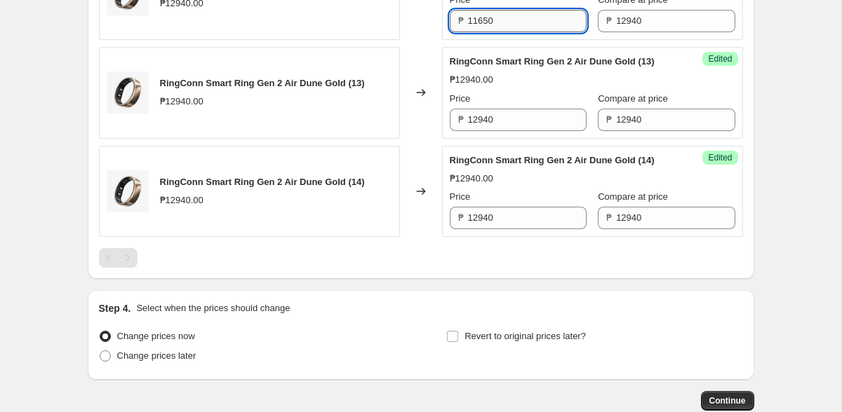
scroll to position [2208, 0]
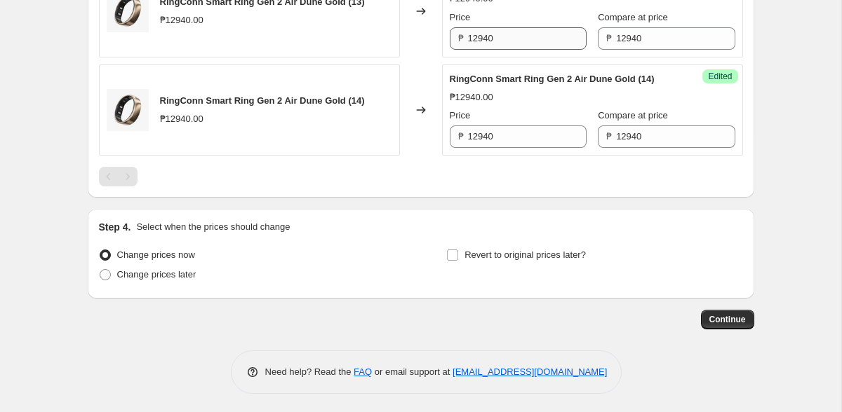
type input "11650"
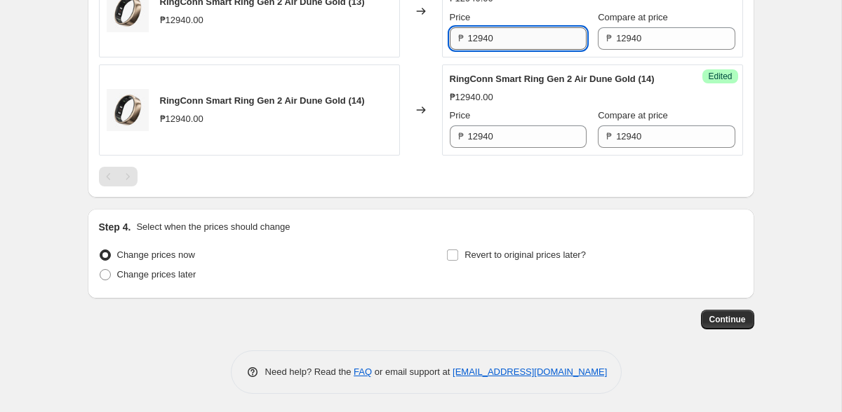
click at [497, 50] on input "12940" at bounding box center [527, 38] width 119 height 22
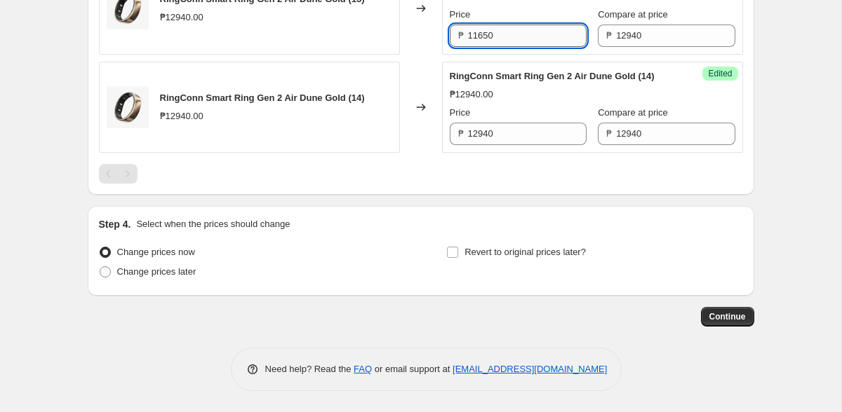
scroll to position [2399, 0]
type input "11650"
click at [497, 145] on input "12940" at bounding box center [527, 134] width 119 height 22
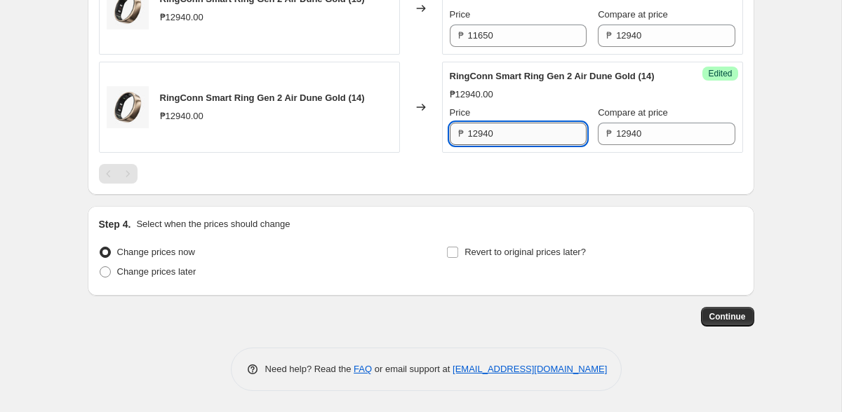
click at [497, 145] on input "12940" at bounding box center [527, 134] width 119 height 22
type input "11650"
click at [454, 258] on input "Revert to original prices later?" at bounding box center [452, 252] width 11 height 11
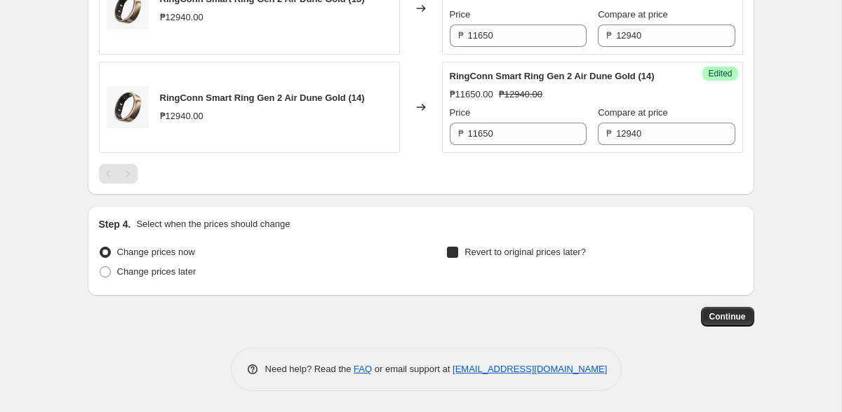
checkbox input "true"
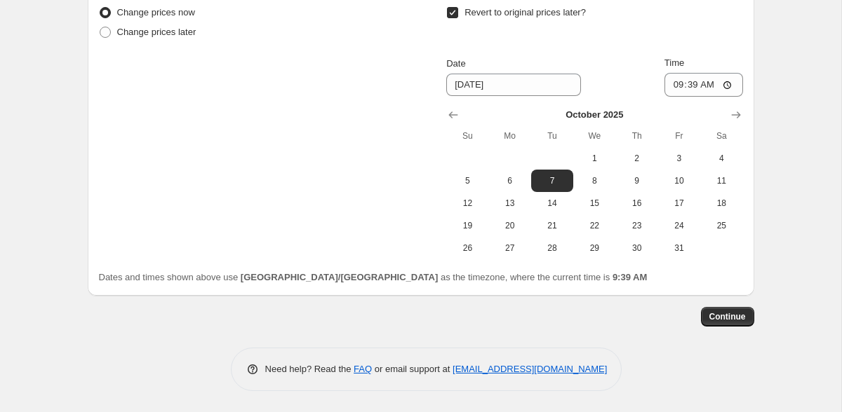
scroll to position [2655, 0]
click at [734, 122] on icon "Show next month, November 2025" at bounding box center [736, 115] width 14 height 14
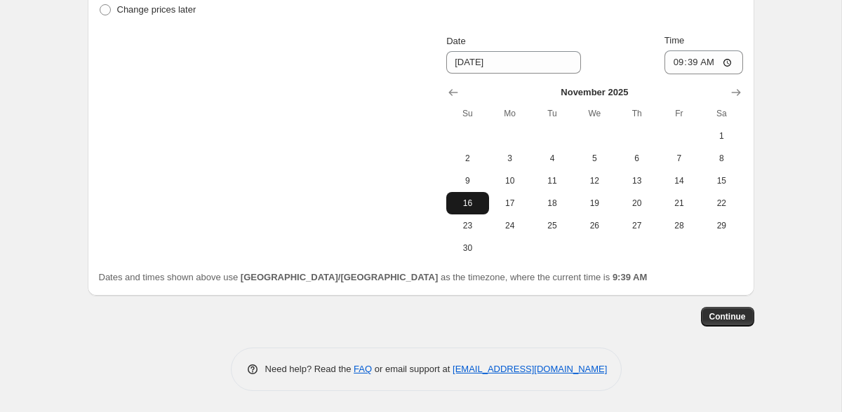
click at [471, 209] on span "16" at bounding box center [467, 203] width 31 height 11
type input "[DATE]"
click at [692, 74] on input "09:39" at bounding box center [703, 62] width 79 height 24
click at [723, 74] on input "09:39" at bounding box center [703, 62] width 79 height 24
type input "23:59"
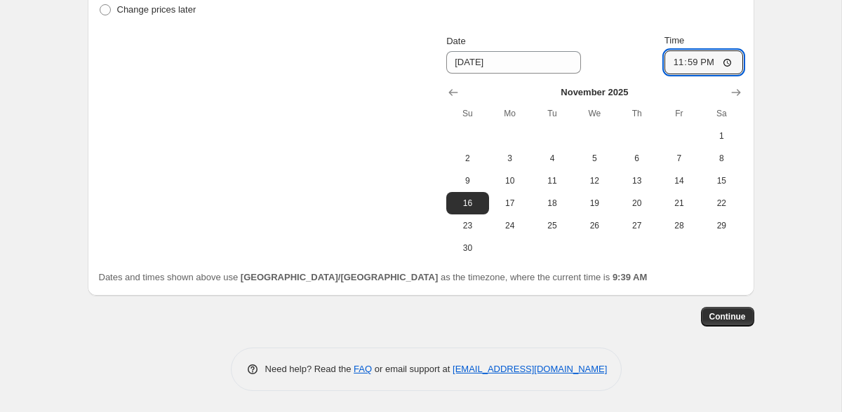
click at [714, 285] on div "Dates and times shown above use [GEOGRAPHIC_DATA]/[GEOGRAPHIC_DATA] as the time…" at bounding box center [421, 278] width 644 height 14
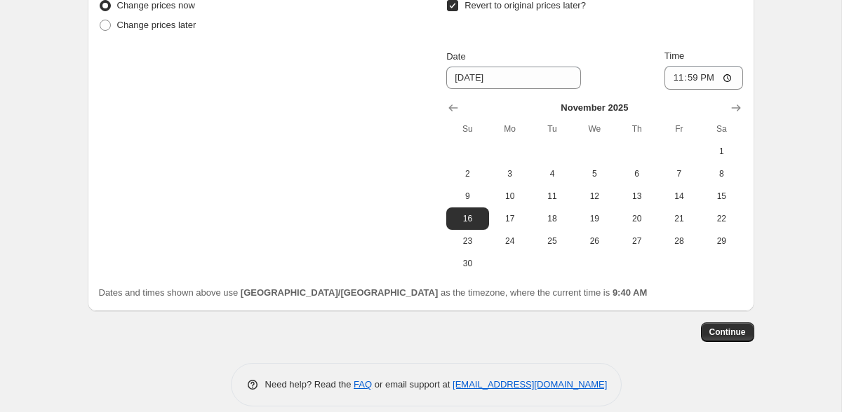
scroll to position [2726, 0]
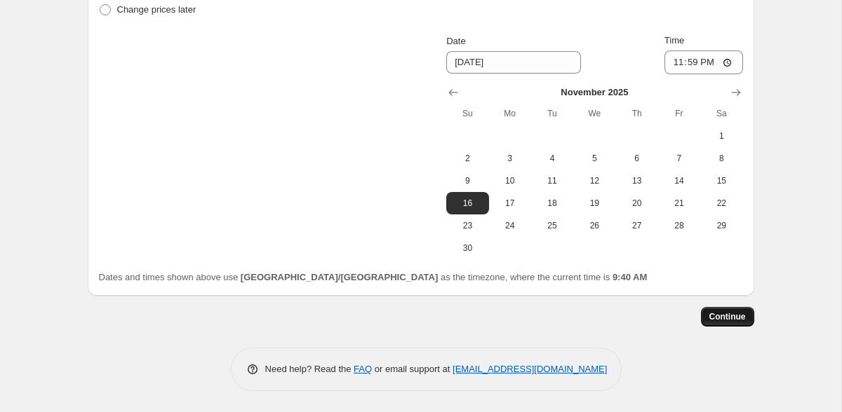
click at [719, 317] on span "Continue" at bounding box center [727, 316] width 36 height 11
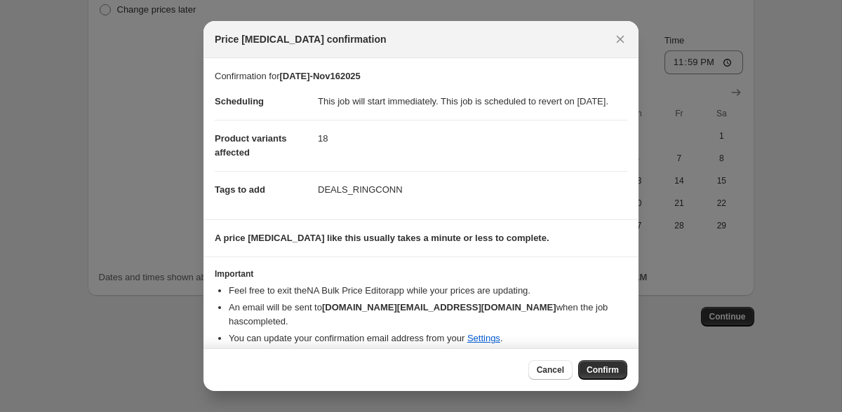
scroll to position [11, 0]
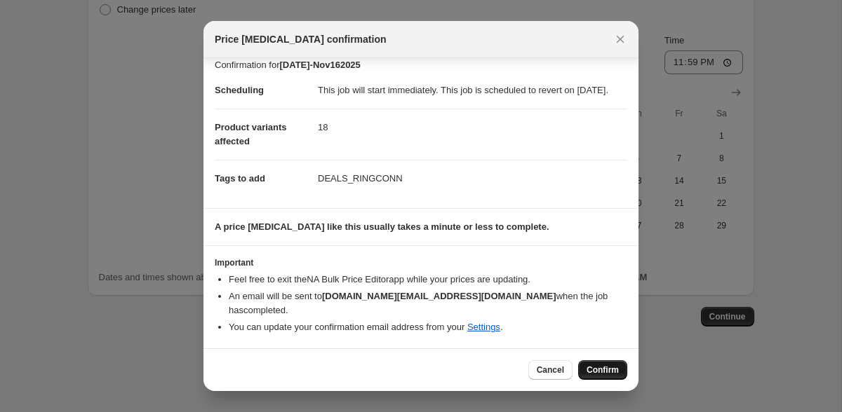
click at [603, 369] on span "Confirm" at bounding box center [602, 370] width 32 height 11
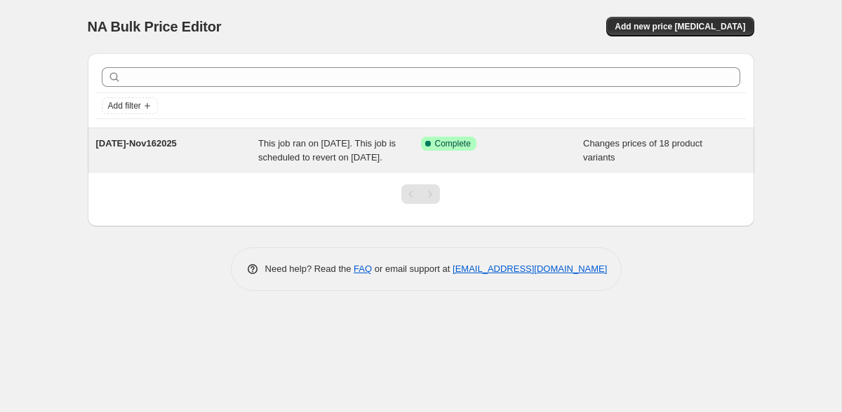
click at [624, 164] on div "Changes prices of 18 product variants" at bounding box center [664, 151] width 163 height 28
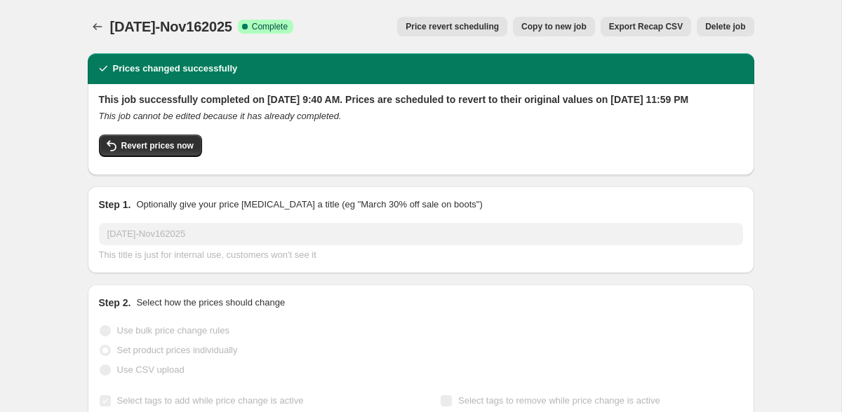
click at [729, 25] on span "Delete job" at bounding box center [725, 26] width 40 height 11
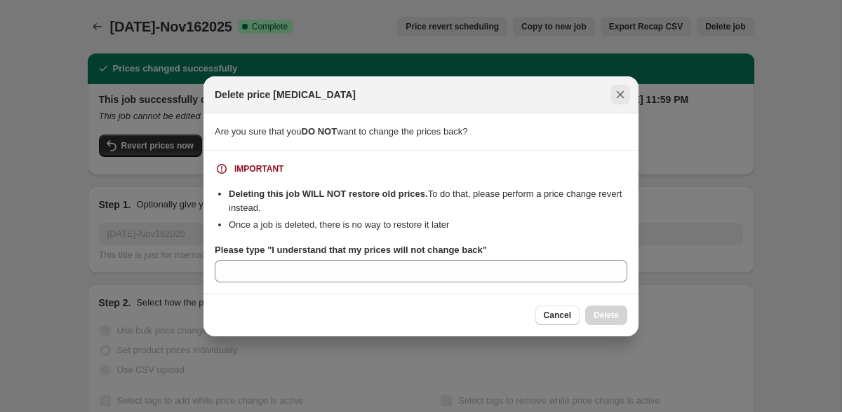
click at [613, 93] on icon "Close" at bounding box center [620, 95] width 14 height 14
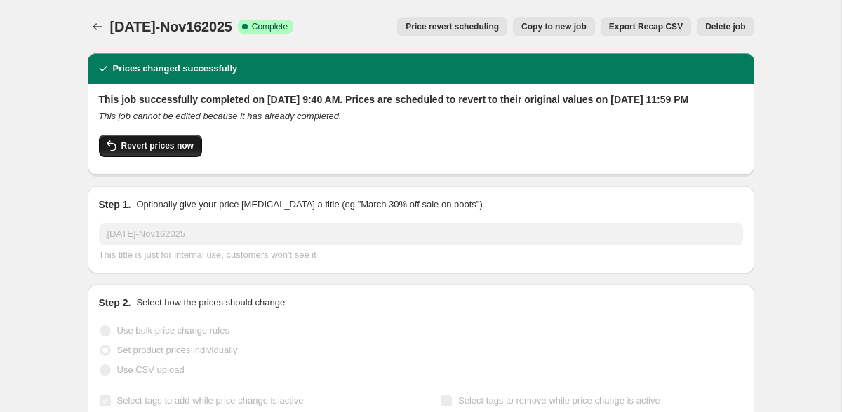
click at [170, 151] on span "Revert prices now" at bounding box center [157, 145] width 72 height 11
checkbox input "false"
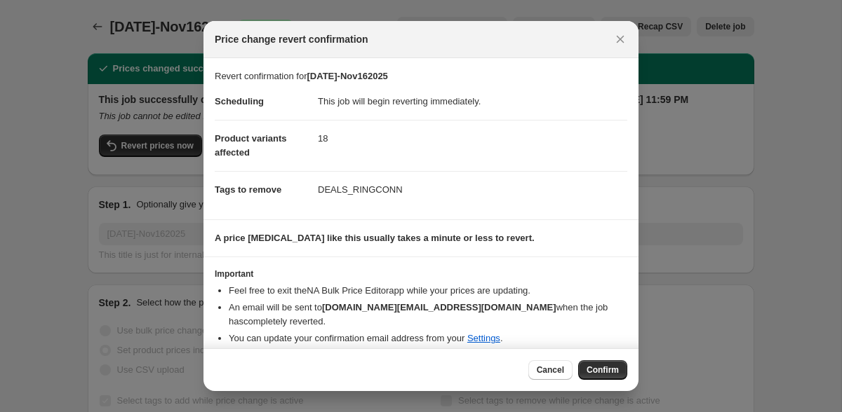
scroll to position [14, 0]
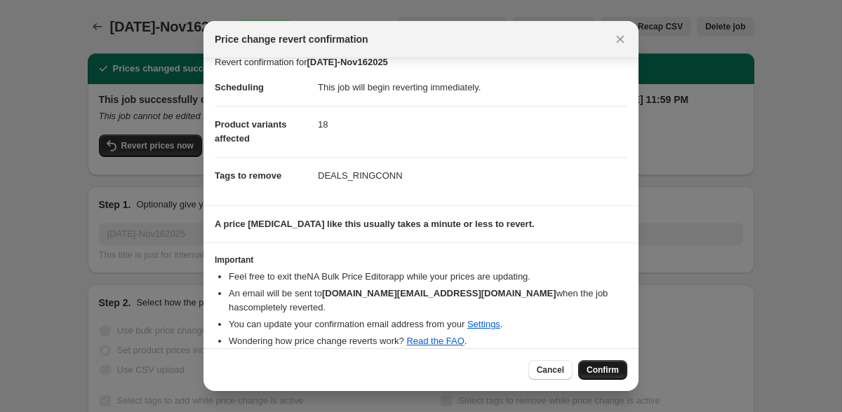
click at [593, 373] on span "Confirm" at bounding box center [602, 370] width 32 height 11
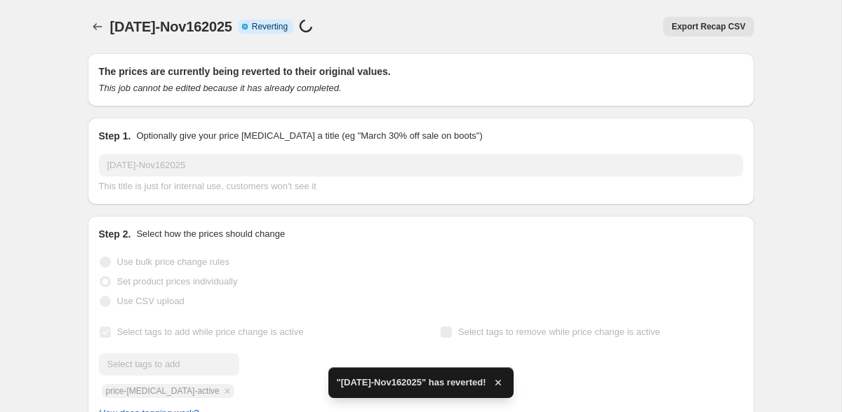
checkbox input "true"
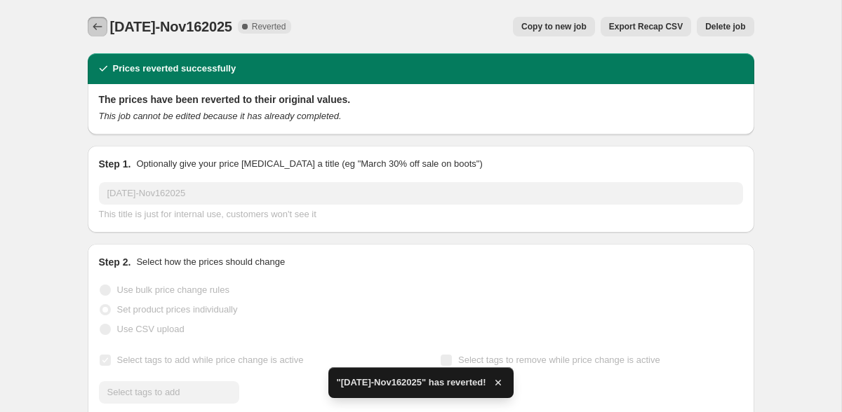
click at [90, 25] on icon "Price change jobs" at bounding box center [97, 27] width 14 height 14
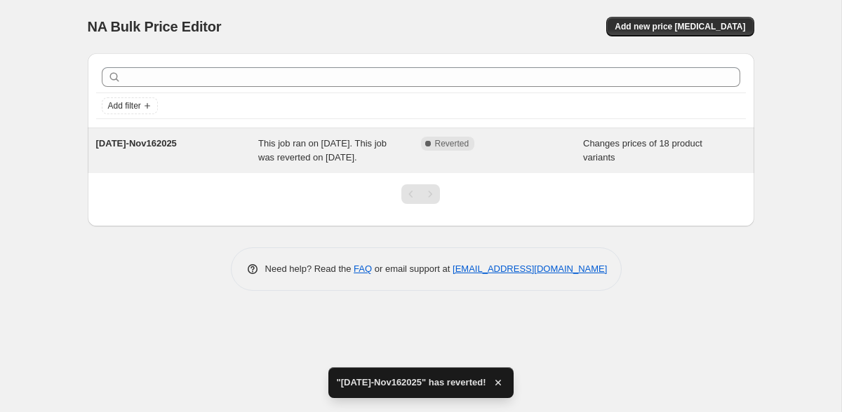
click at [614, 165] on div "Changes prices of 18 product variants" at bounding box center [664, 151] width 163 height 28
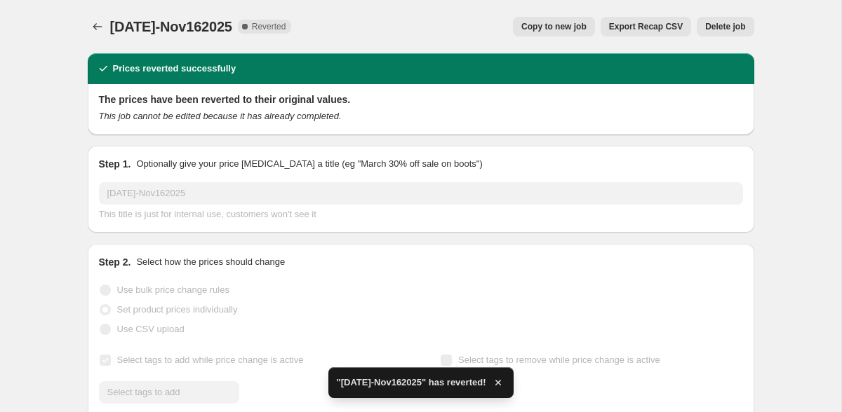
click at [577, 23] on span "Copy to new job" at bounding box center [553, 26] width 65 height 11
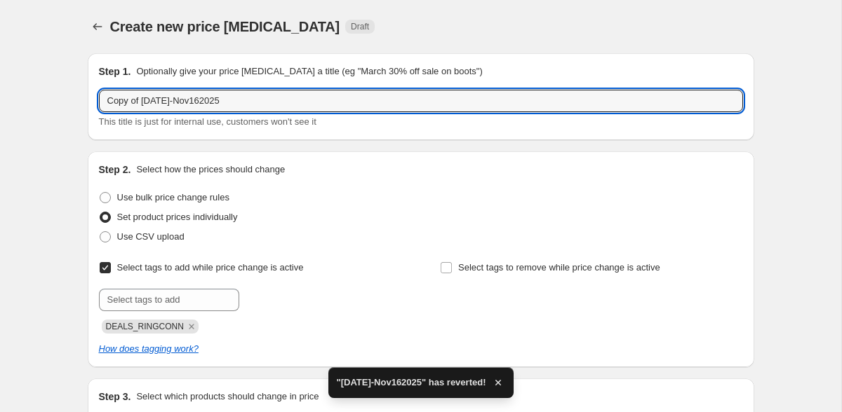
drag, startPoint x: 143, startPoint y: 101, endPoint x: 85, endPoint y: 99, distance: 58.3
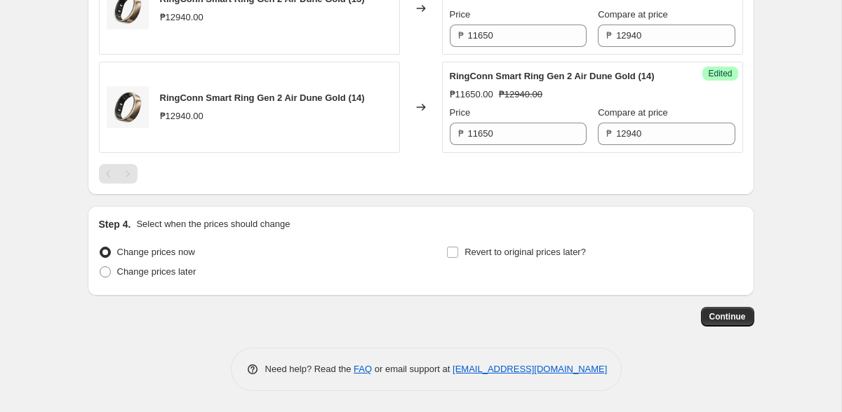
scroll to position [2463, 0]
type input "RingConn Oct1-Nov162025"
click at [180, 274] on span "Change prices later" at bounding box center [156, 272] width 79 height 11
click at [100, 267] on input "Change prices later" at bounding box center [100, 267] width 1 height 1
radio input "true"
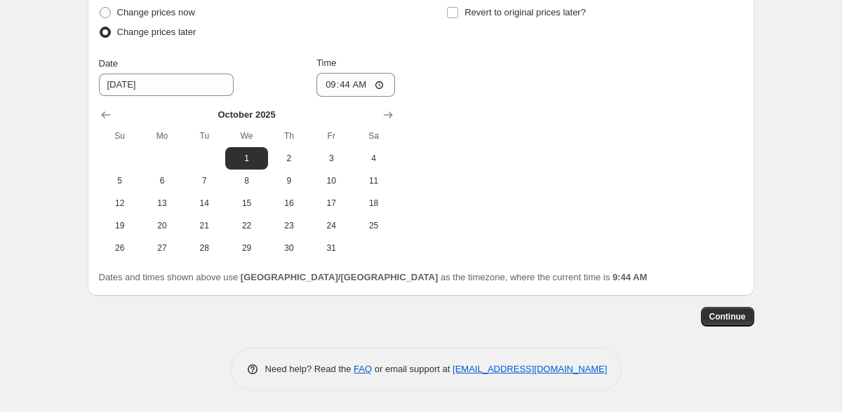
scroll to position [2695, 0]
click at [241, 164] on span "1" at bounding box center [246, 158] width 31 height 11
click at [352, 97] on input "09:44" at bounding box center [355, 85] width 79 height 24
click at [338, 90] on input "09:44" at bounding box center [355, 85] width 79 height 24
click at [344, 91] on input "09:44" at bounding box center [355, 85] width 79 height 24
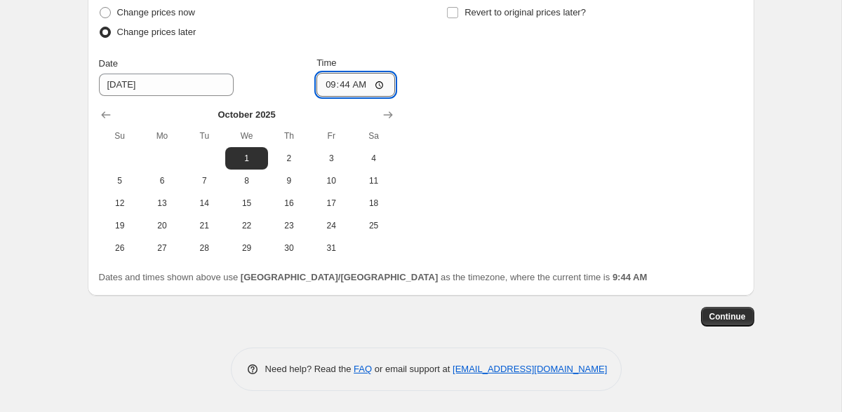
click at [344, 91] on input "09:44" at bounding box center [355, 85] width 79 height 24
click at [382, 90] on input "09:44" at bounding box center [355, 85] width 79 height 24
type input "00:00"
click at [436, 79] on div "Change prices now Change prices later Date 10/1/2025 Time 00:00 October 2025 Su…" at bounding box center [421, 131] width 644 height 257
click at [452, 18] on input "Revert to original prices later?" at bounding box center [452, 12] width 11 height 11
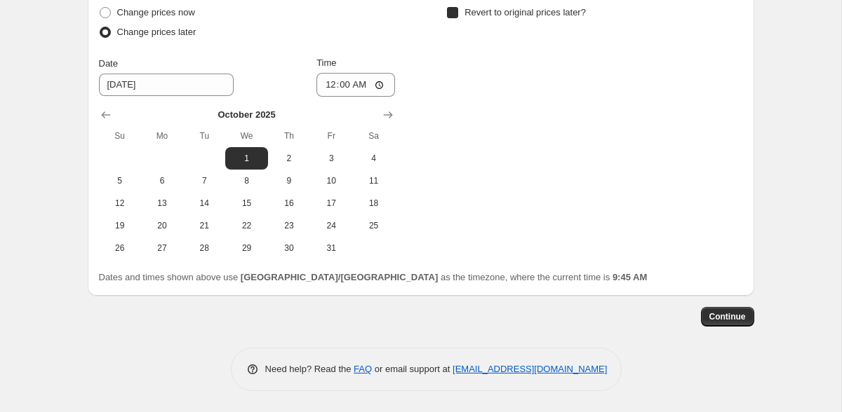
checkbox input "true"
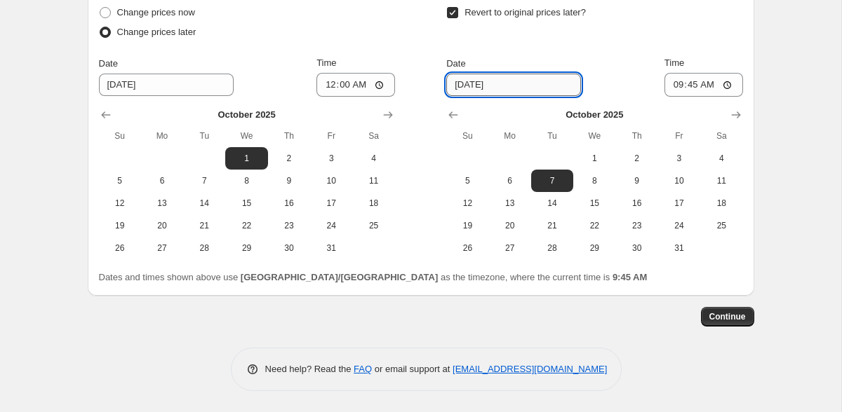
click at [500, 96] on input "[DATE]" at bounding box center [513, 85] width 135 height 22
click at [739, 119] on icon "Show next month, November 2025" at bounding box center [735, 115] width 9 height 7
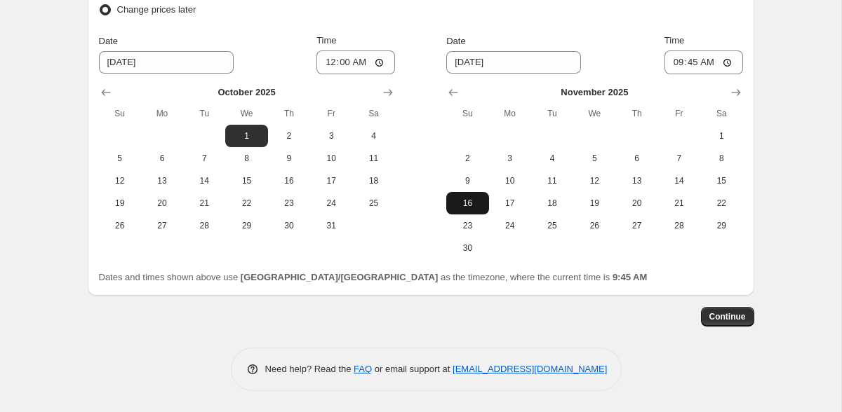
click at [465, 209] on span "16" at bounding box center [467, 203] width 31 height 11
type input "[DATE]"
click at [694, 74] on input "09:45" at bounding box center [703, 62] width 79 height 24
click at [704, 74] on input "09:45" at bounding box center [703, 62] width 79 height 24
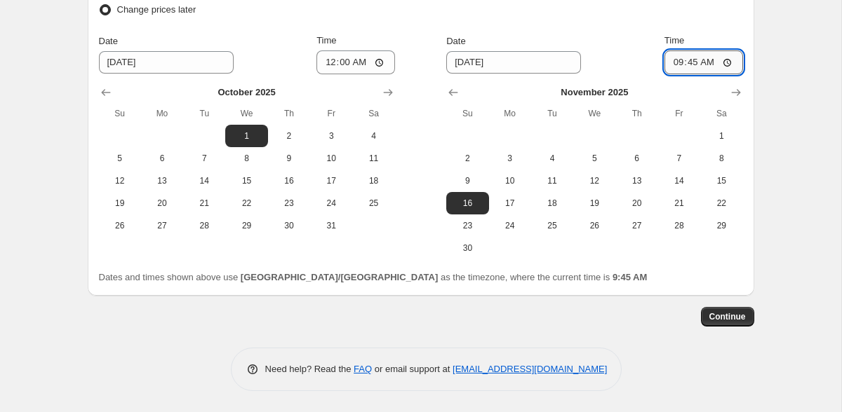
click at [725, 74] on input "09:45" at bounding box center [703, 62] width 79 height 24
type input "23:59"
click at [700, 22] on div "Revert to original prices later?" at bounding box center [594, 1] width 296 height 42
click at [717, 318] on span "Continue" at bounding box center [727, 316] width 36 height 11
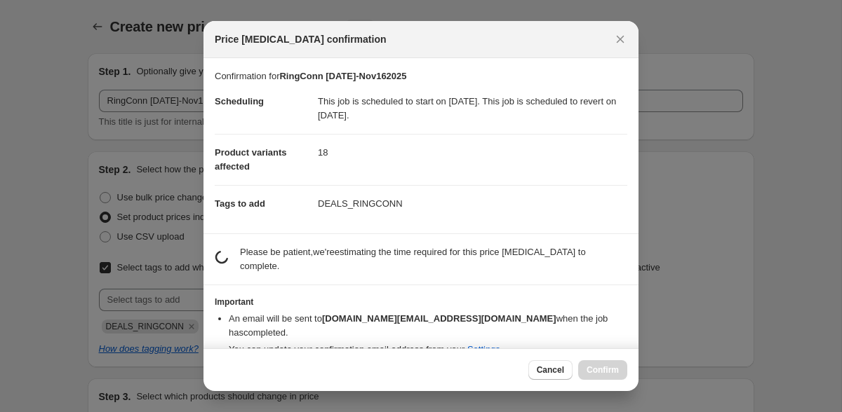
scroll to position [0, 0]
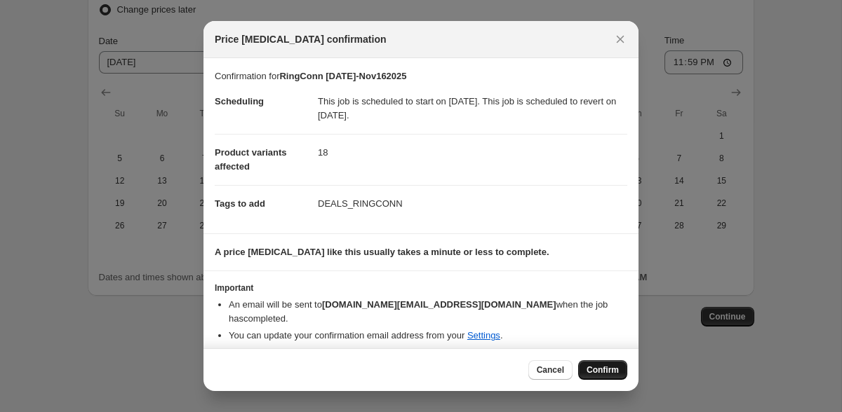
click at [591, 365] on span "Confirm" at bounding box center [602, 370] width 32 height 11
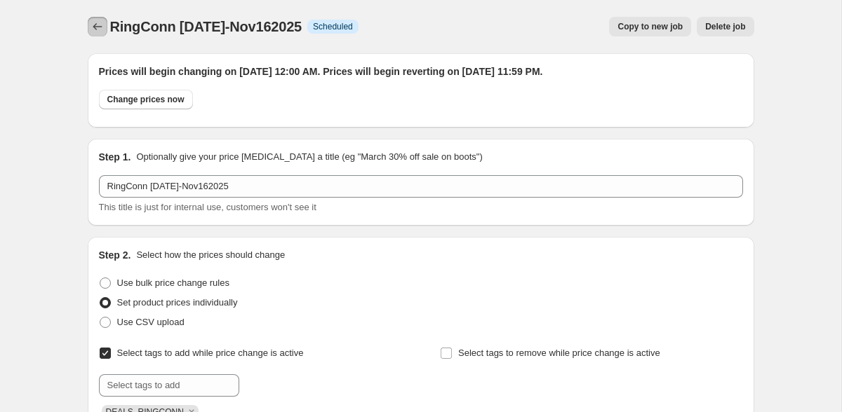
click at [96, 28] on icon "Price change jobs" at bounding box center [97, 27] width 14 height 14
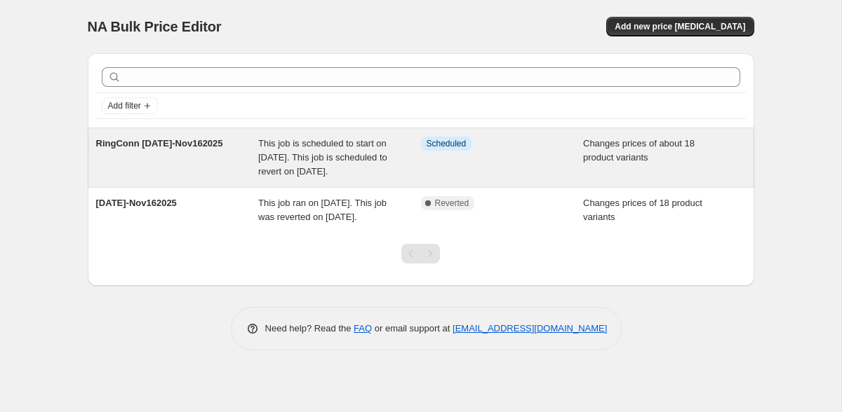
click at [454, 176] on div "Info Scheduled" at bounding box center [502, 158] width 163 height 42
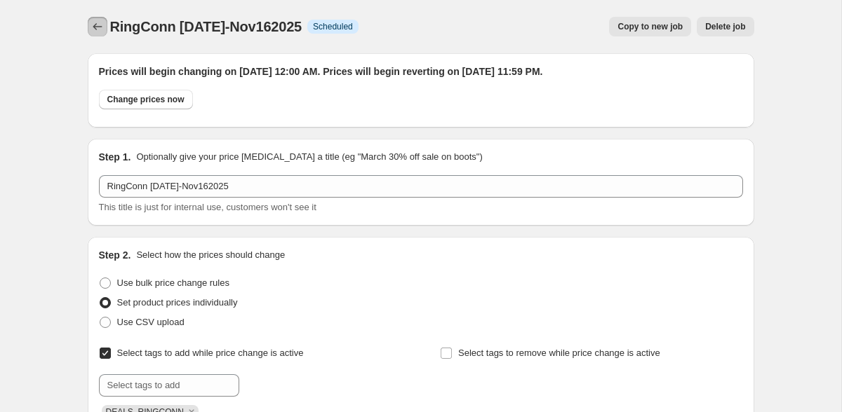
click at [95, 26] on icon "Price change jobs" at bounding box center [97, 26] width 9 height 7
